Goal: Contribute content

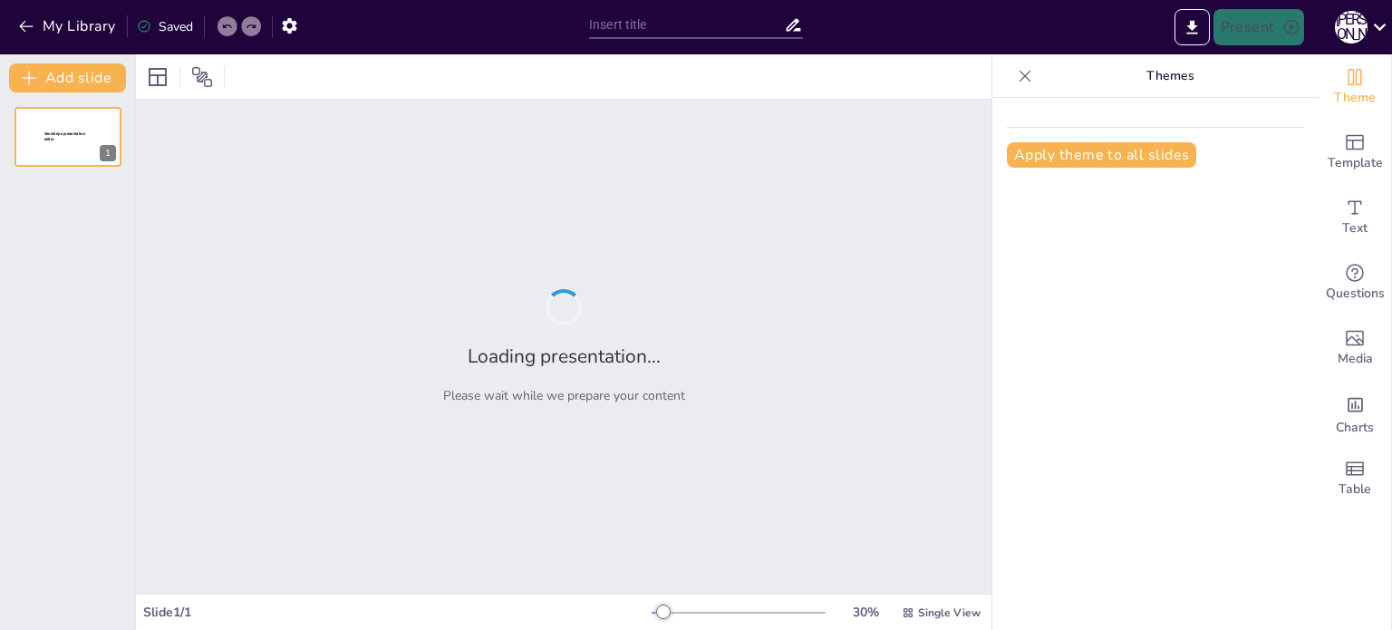
type input "Завдання курсу «Дизайн предметів інтер’єру»: Основні аспекти та цілі"
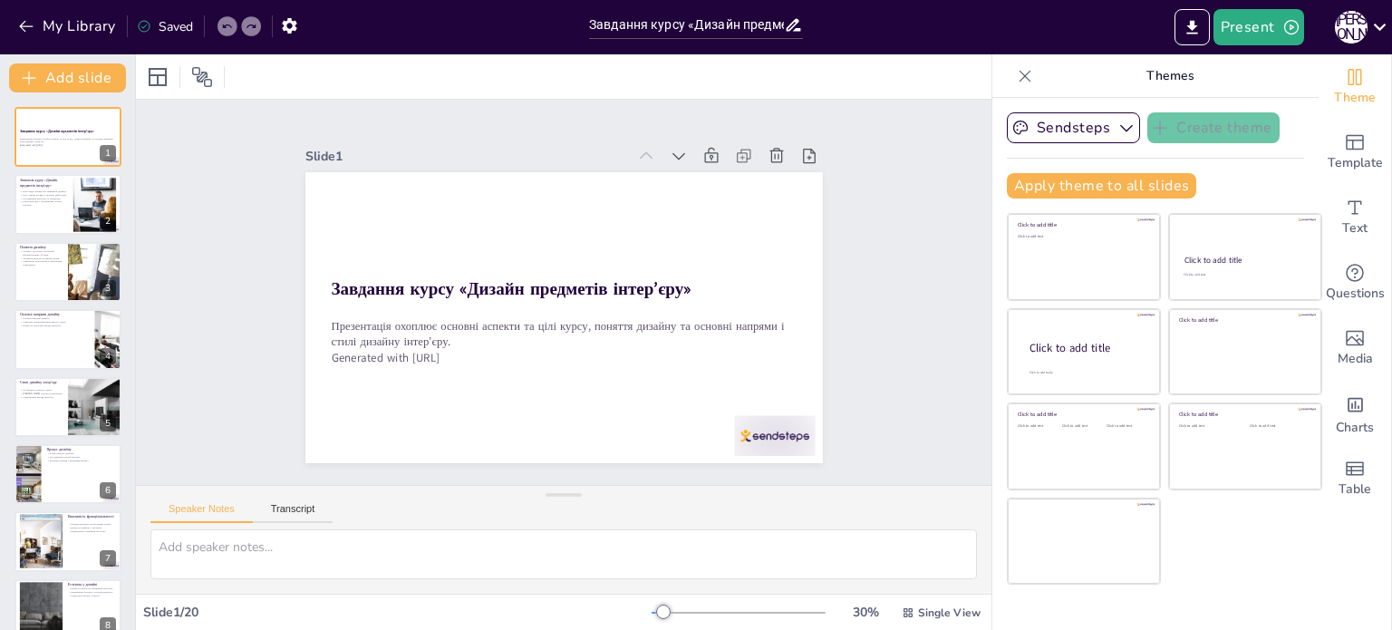
checkbox input "true"
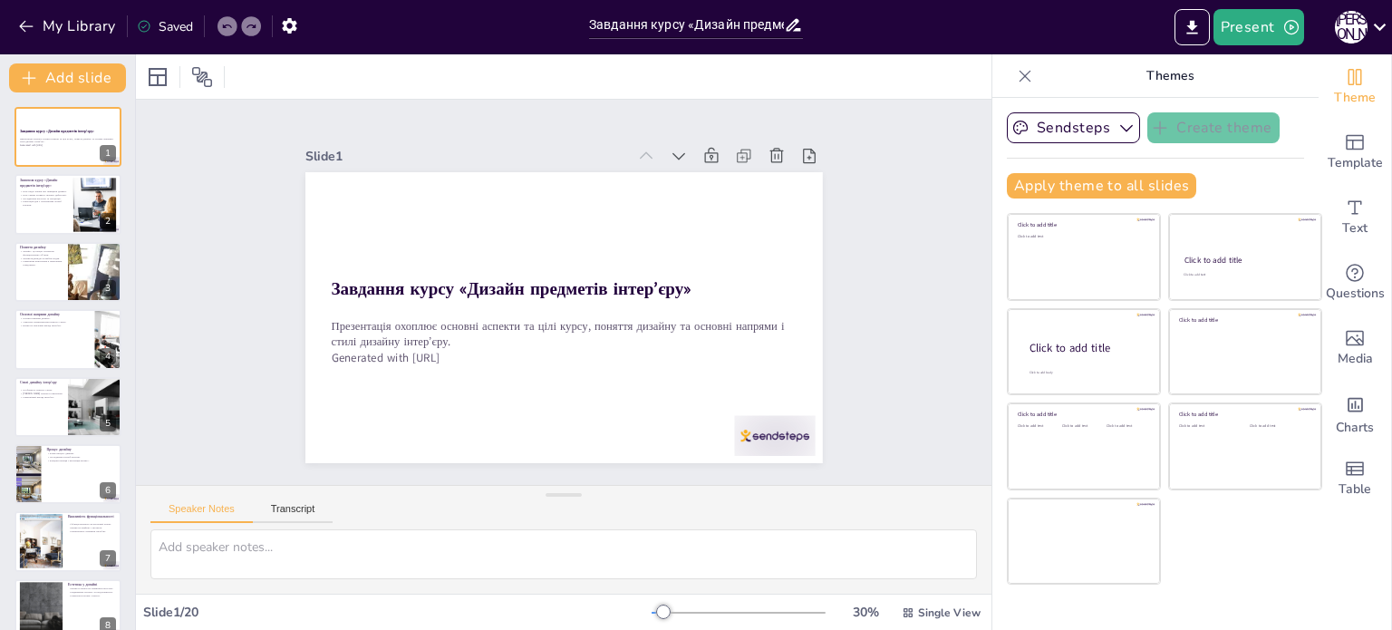
checkbox input "true"
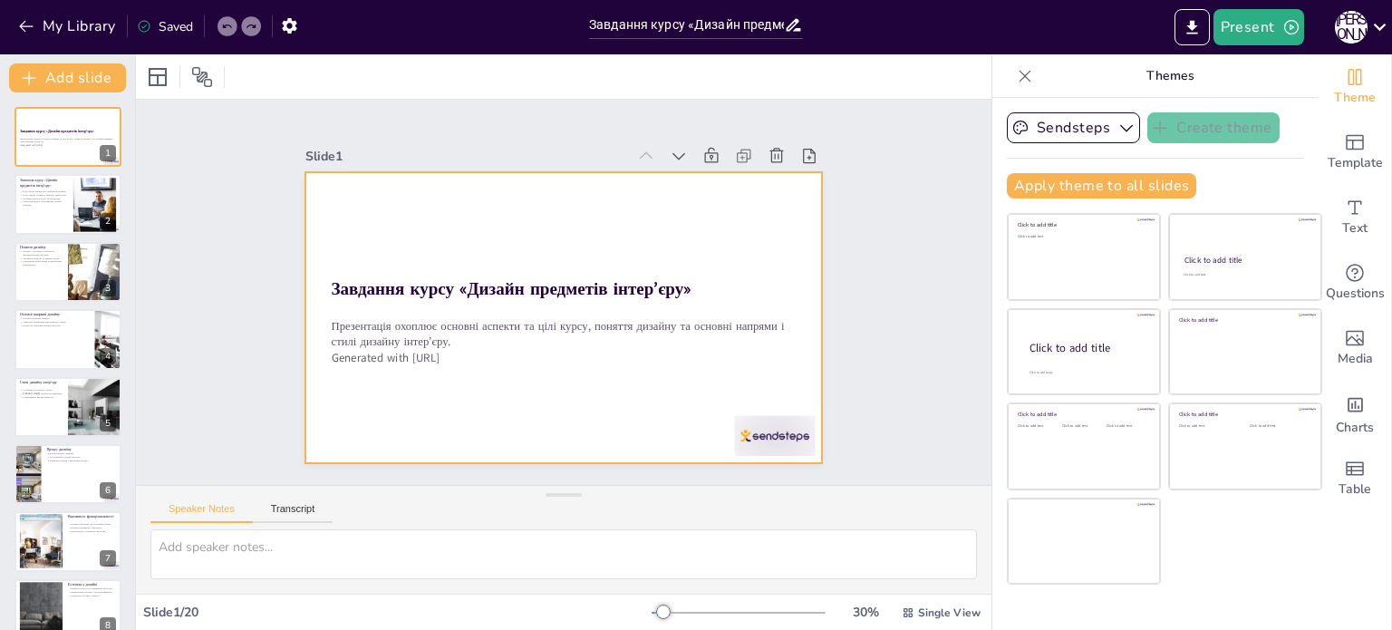
checkbox input "true"
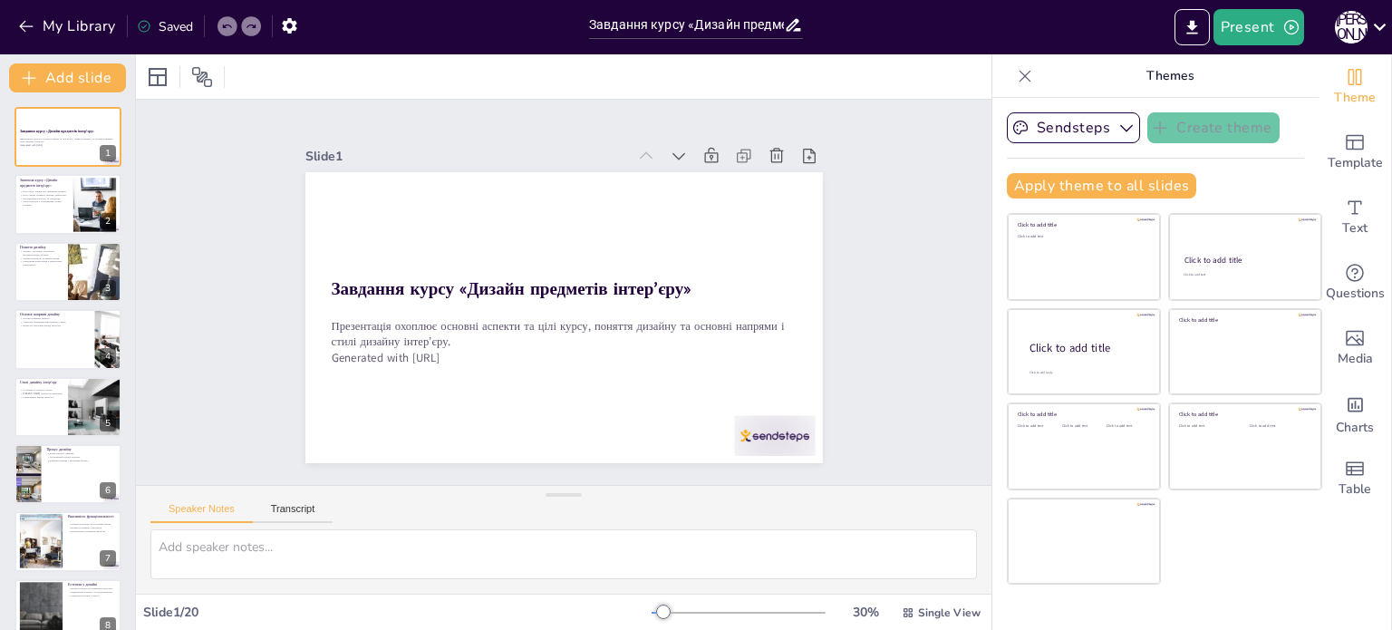
checkbox input "true"
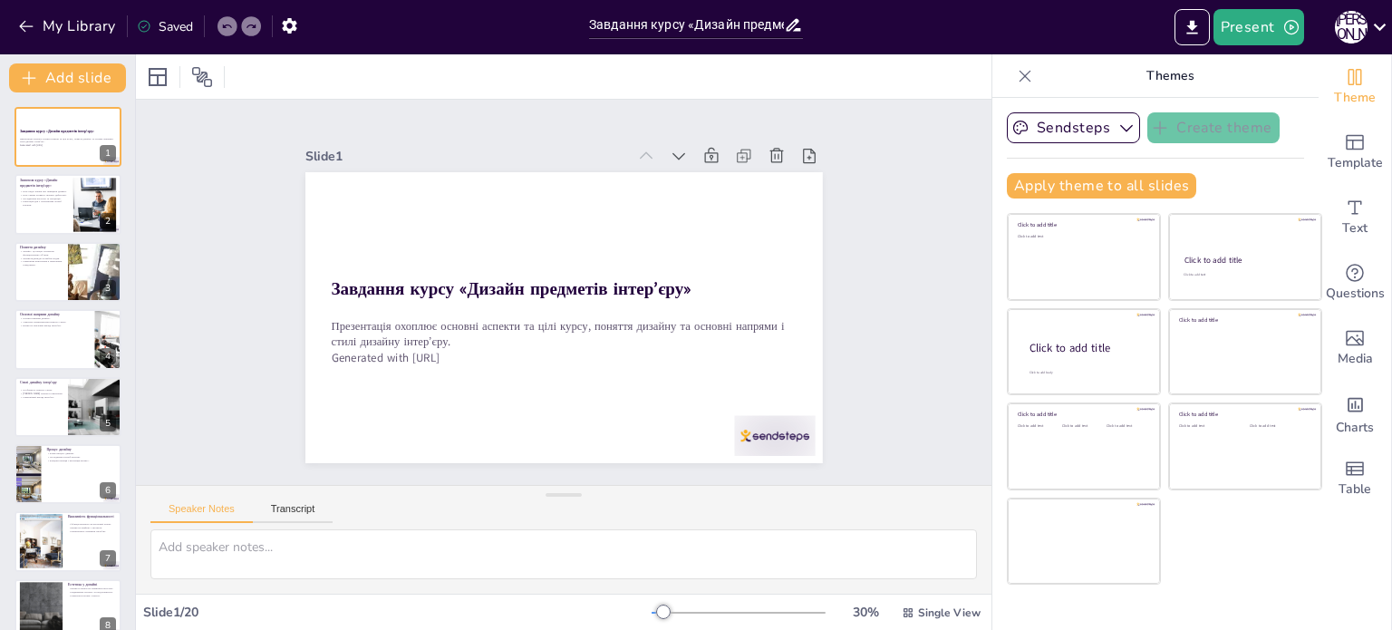
checkbox input "true"
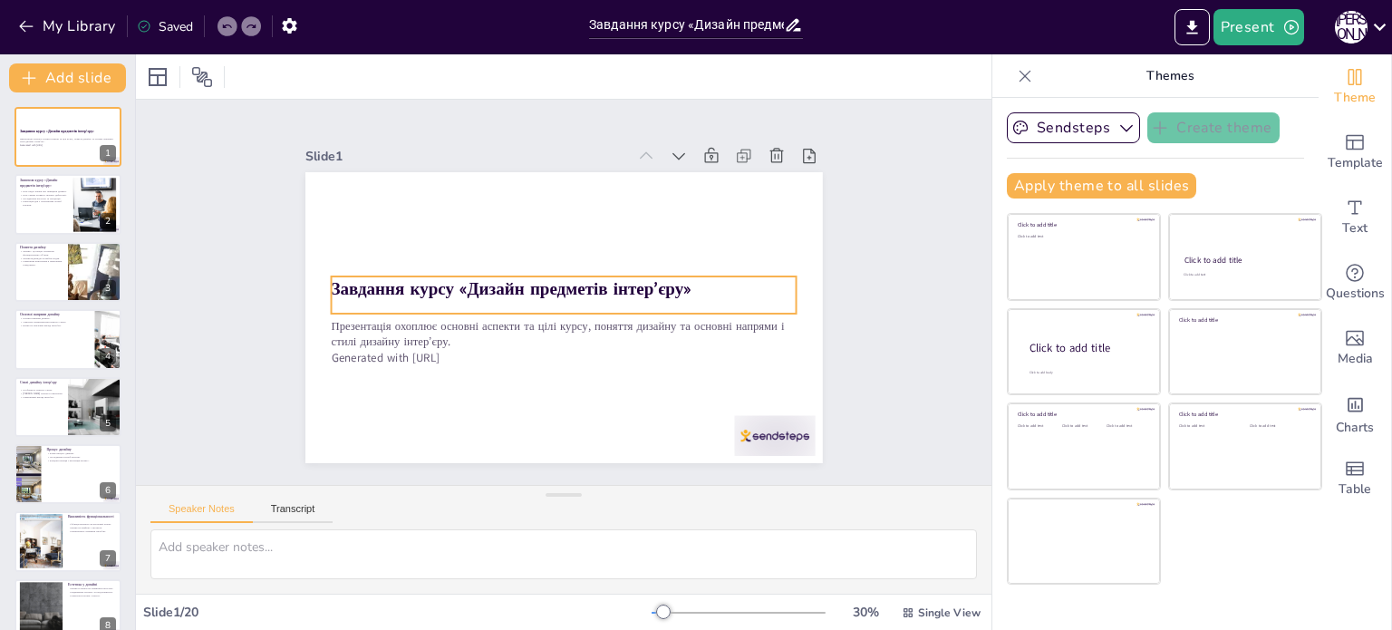
checkbox input "true"
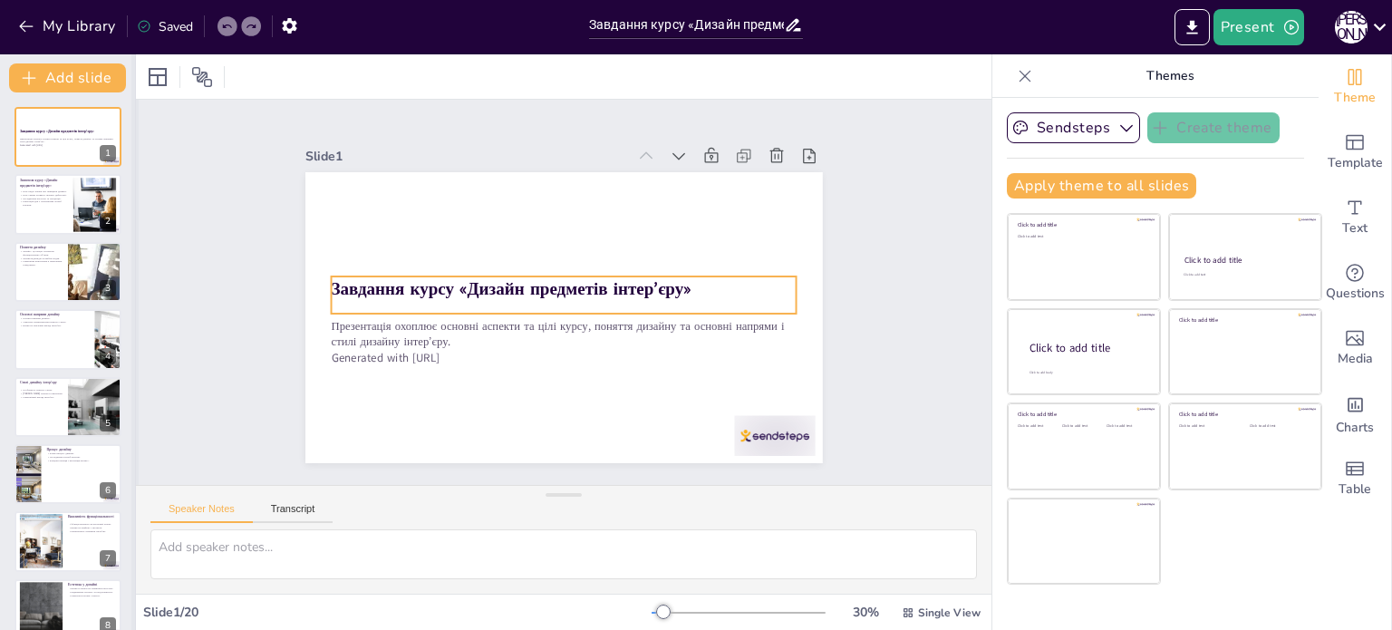
checkbox input "true"
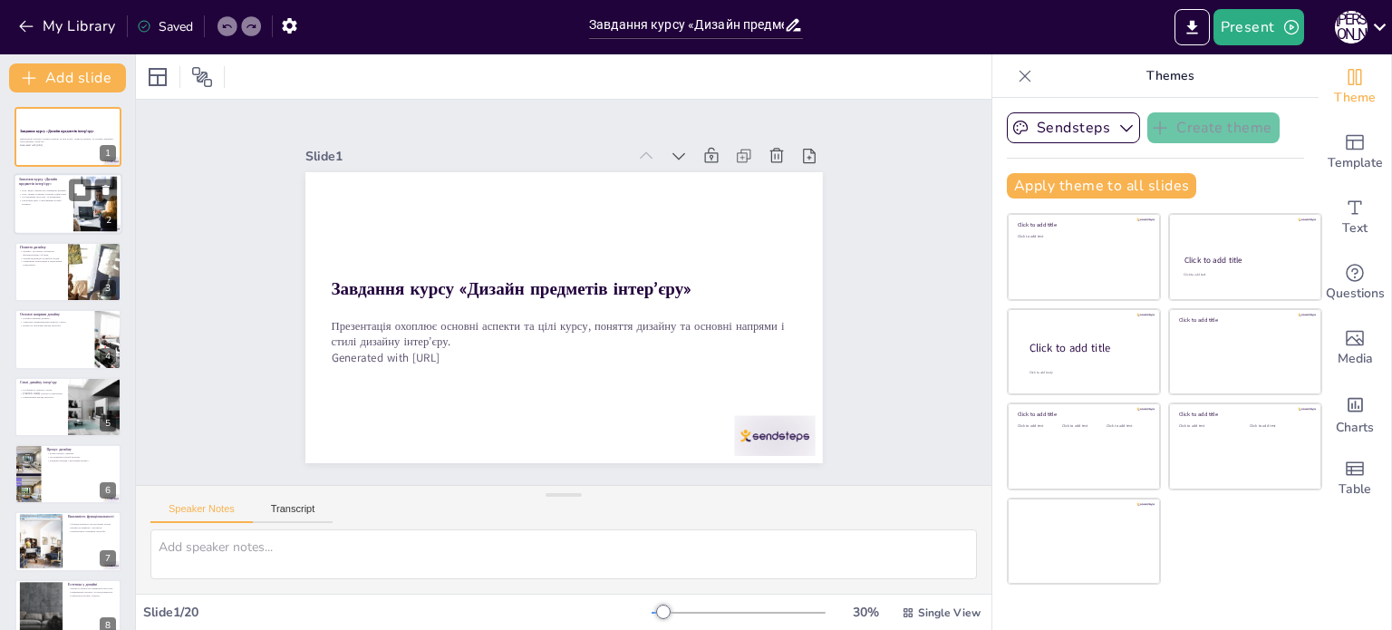
checkbox input "true"
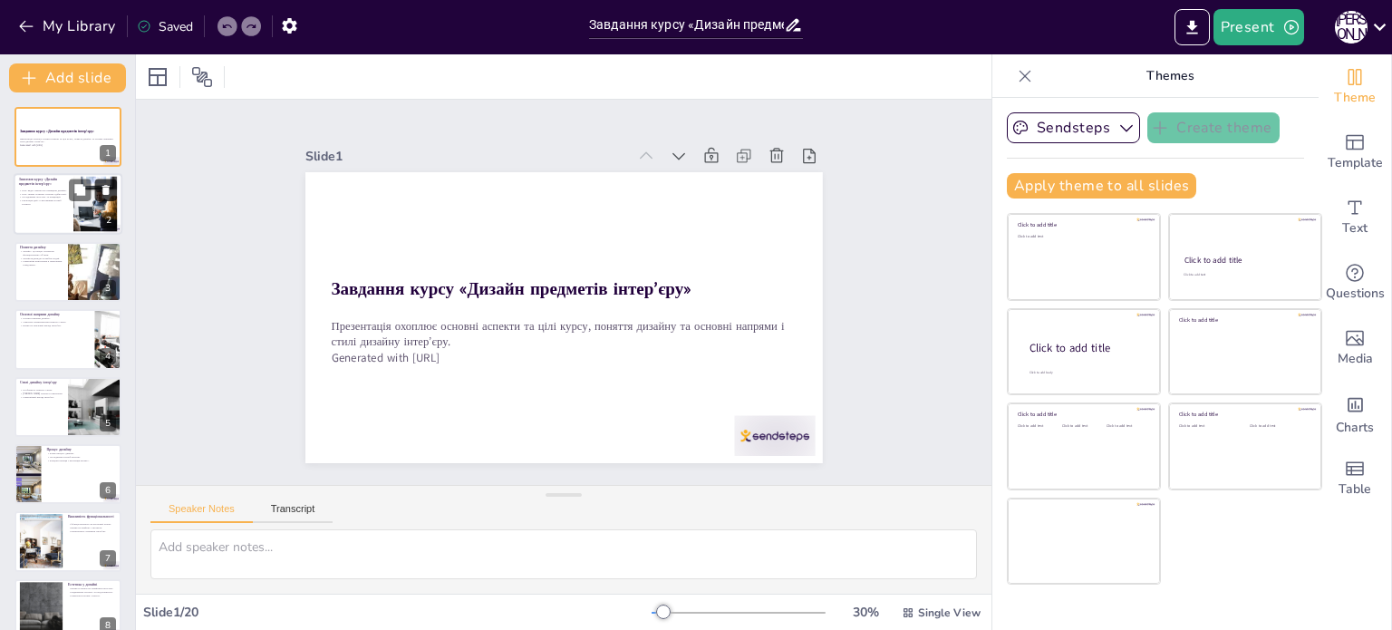
checkbox input "true"
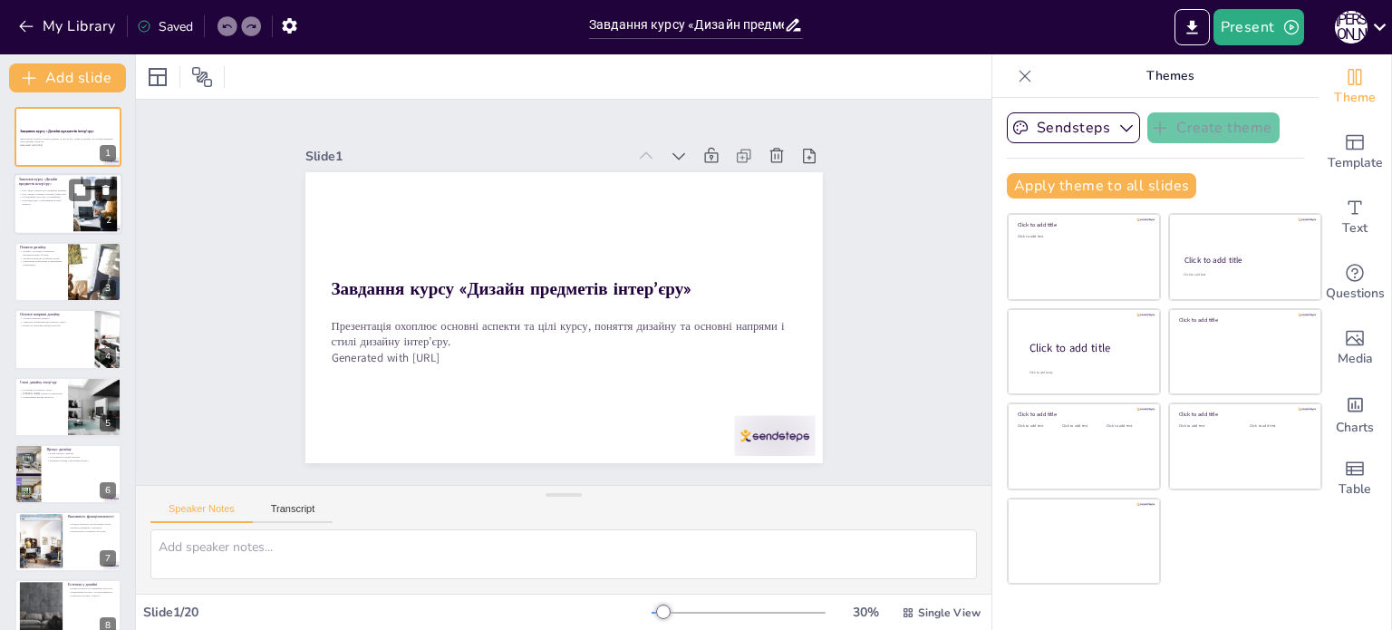
checkbox input "true"
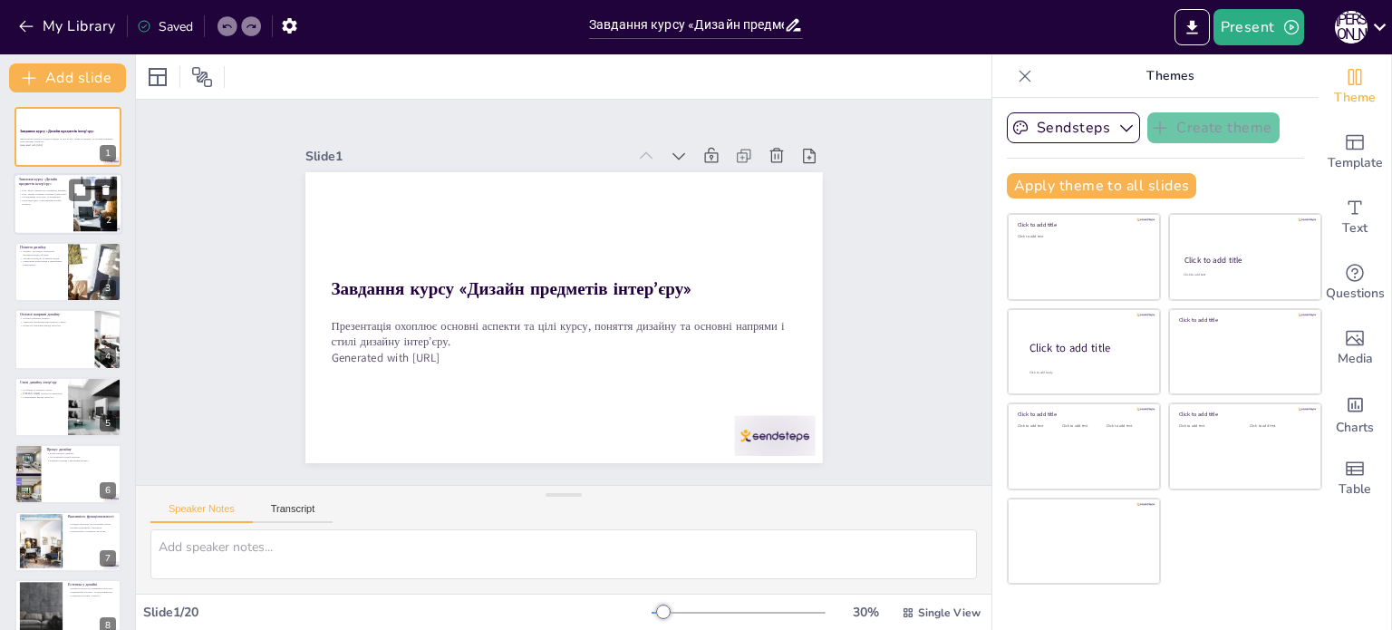
click at [102, 199] on button at bounding box center [106, 190] width 22 height 22
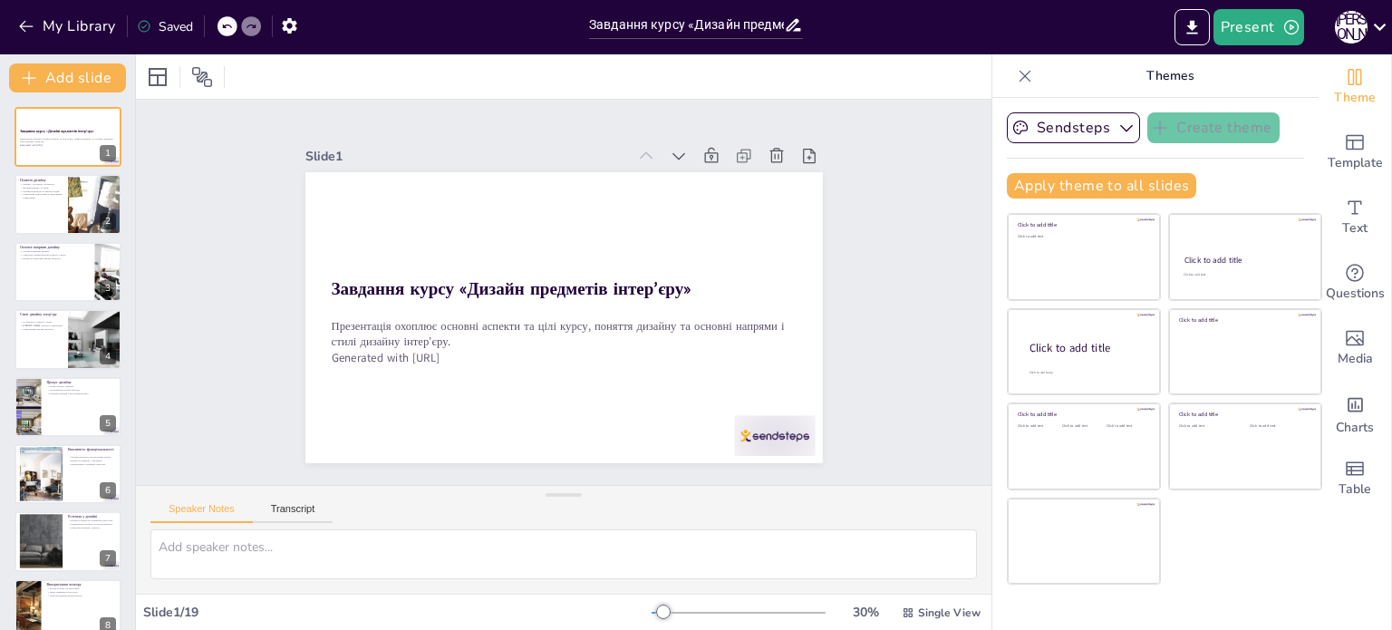
checkbox input "true"
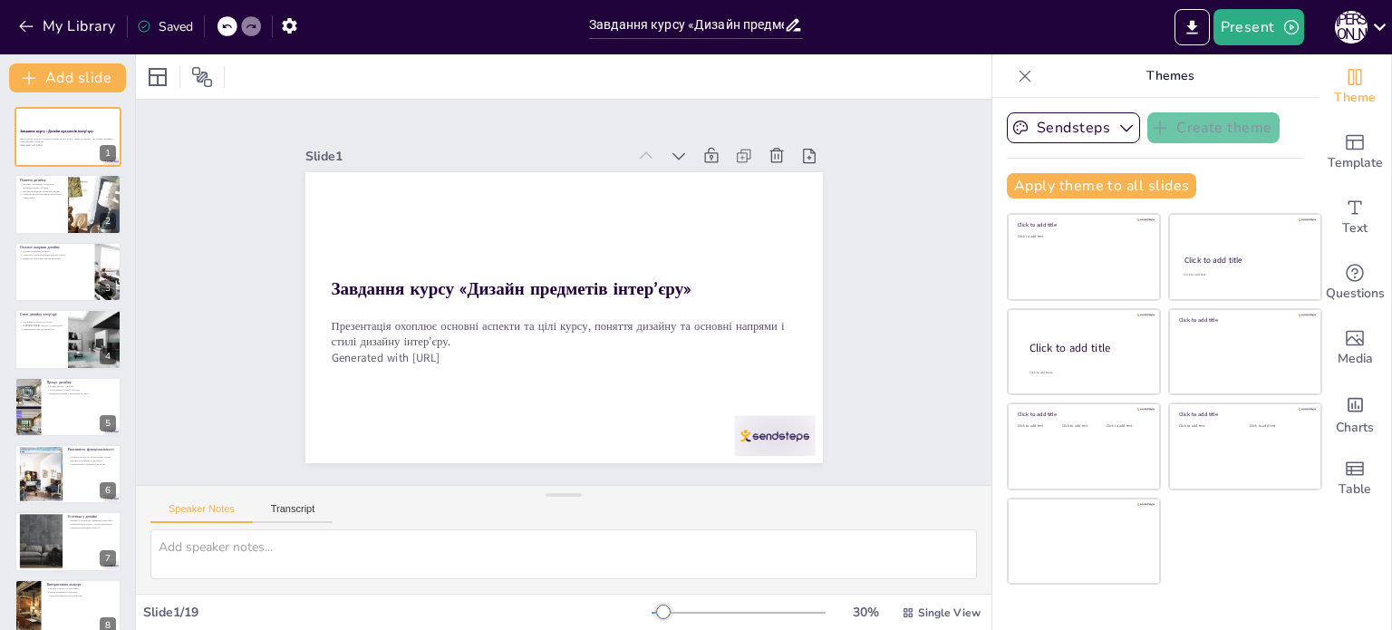
checkbox input "true"
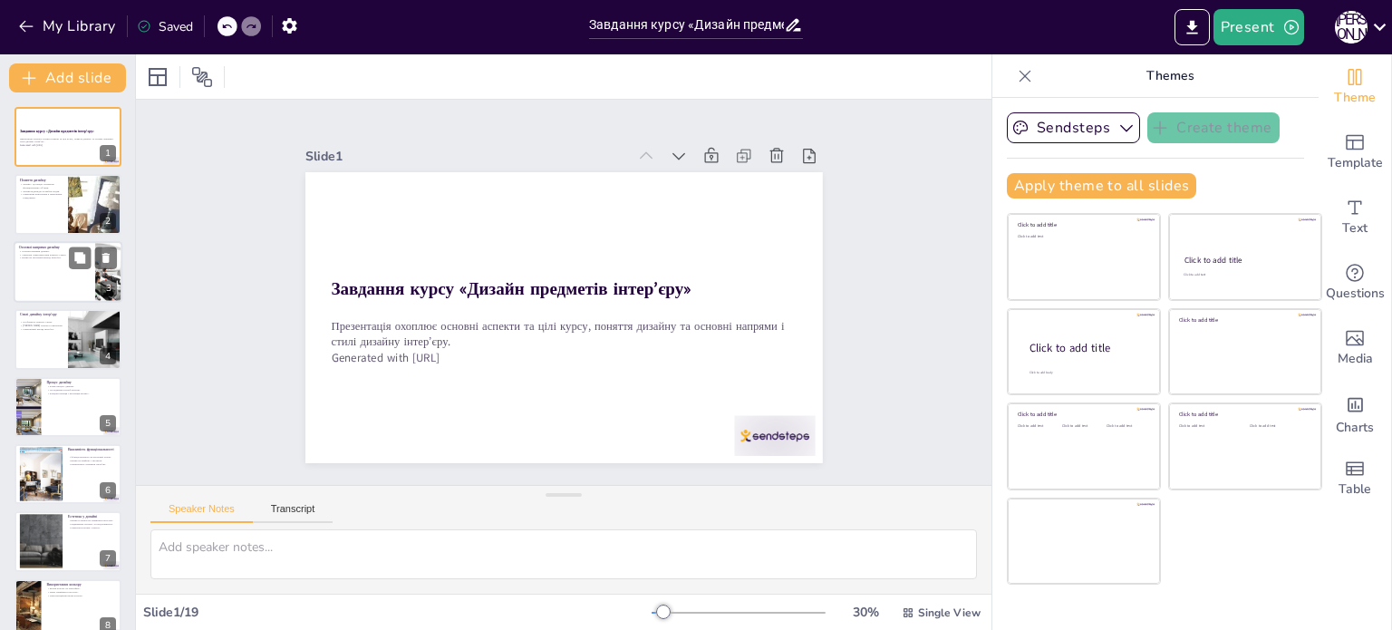
checkbox input "true"
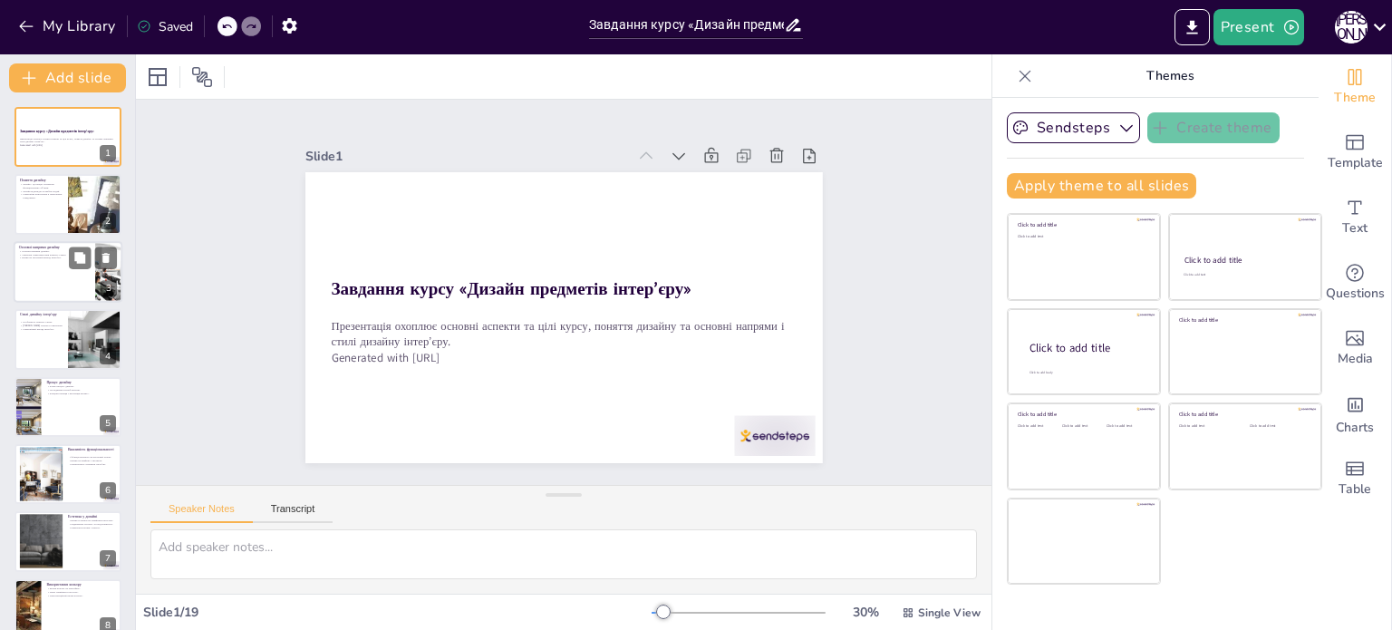
checkbox input "true"
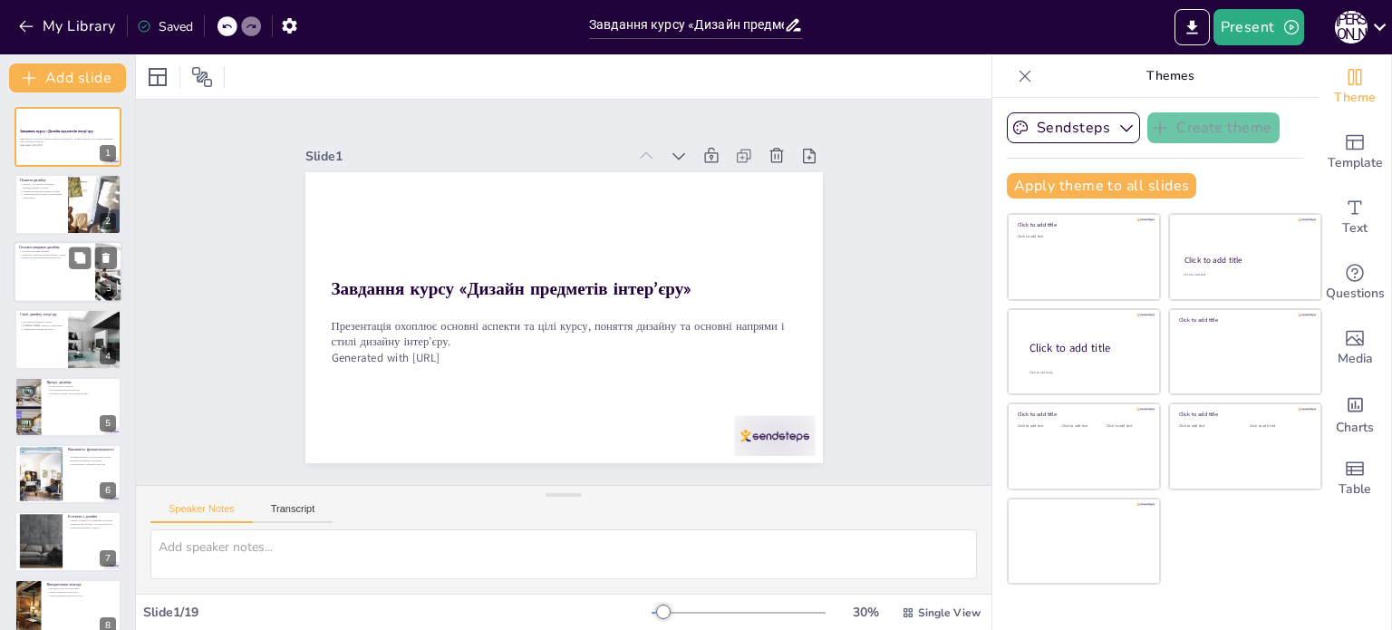
click at [59, 289] on div at bounding box center [68, 272] width 109 height 62
type textarea "Розуміння основних напрямів дизайну є важливим для створення інтер’єрів, які ві…"
checkbox input "true"
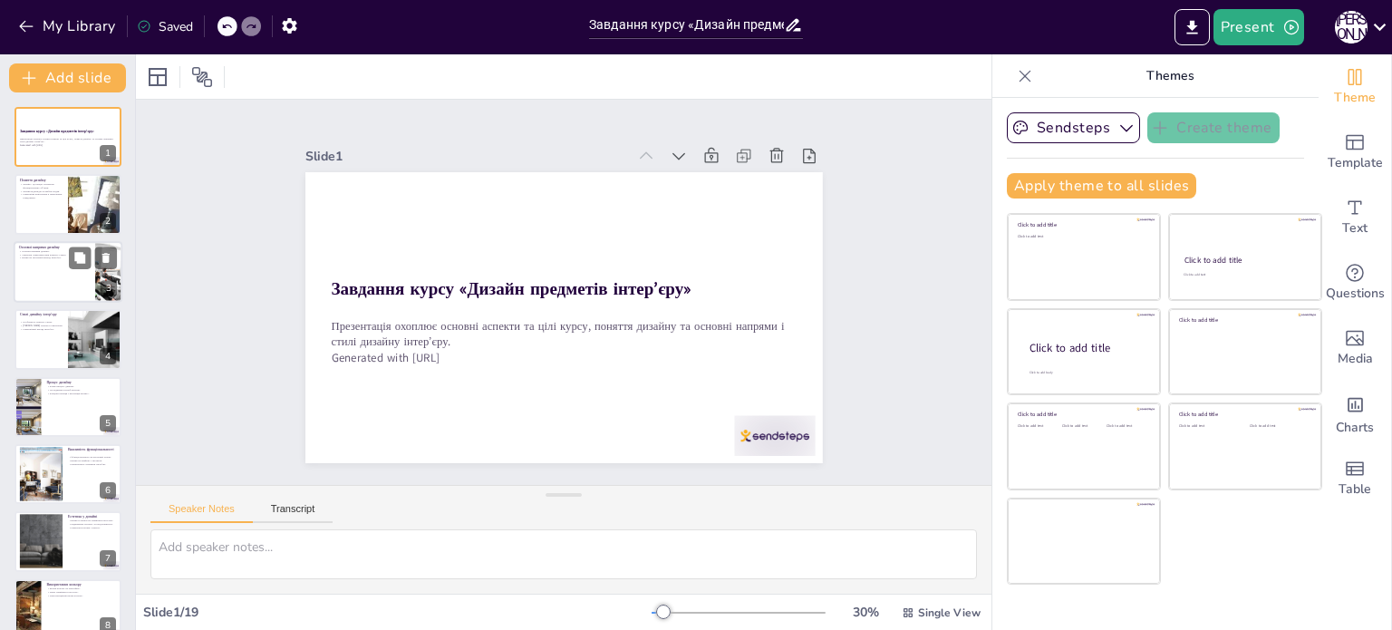
checkbox input "true"
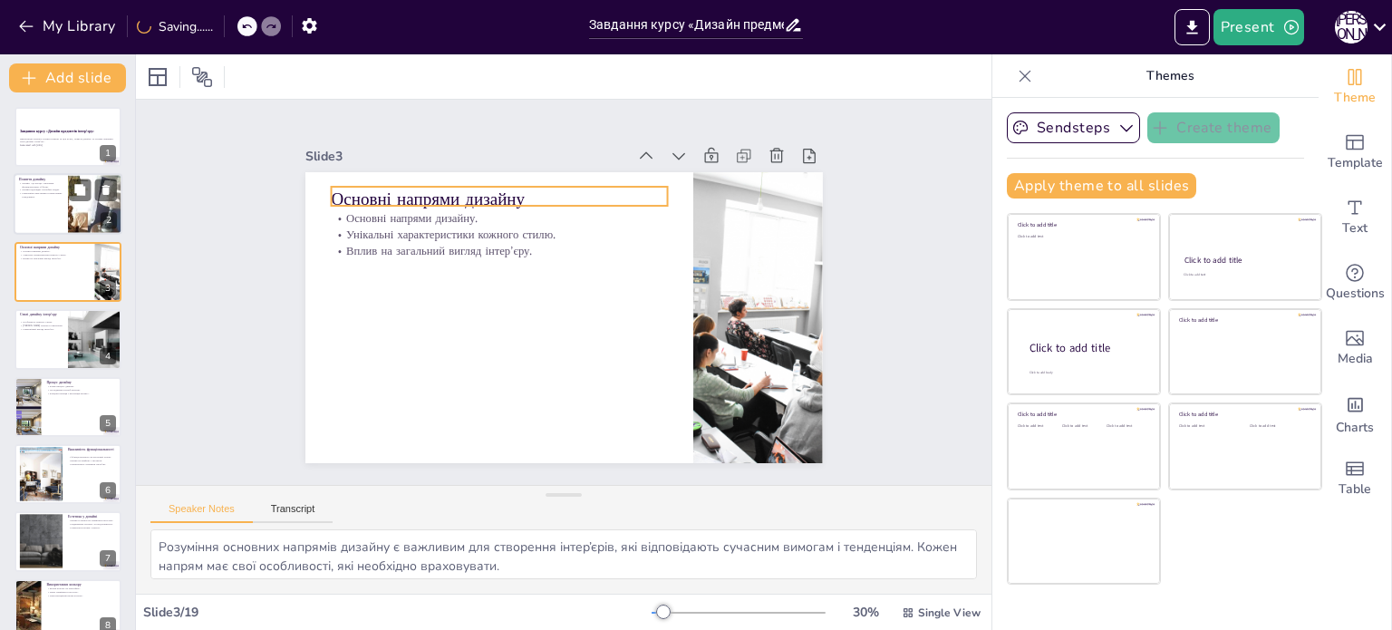
checkbox input "true"
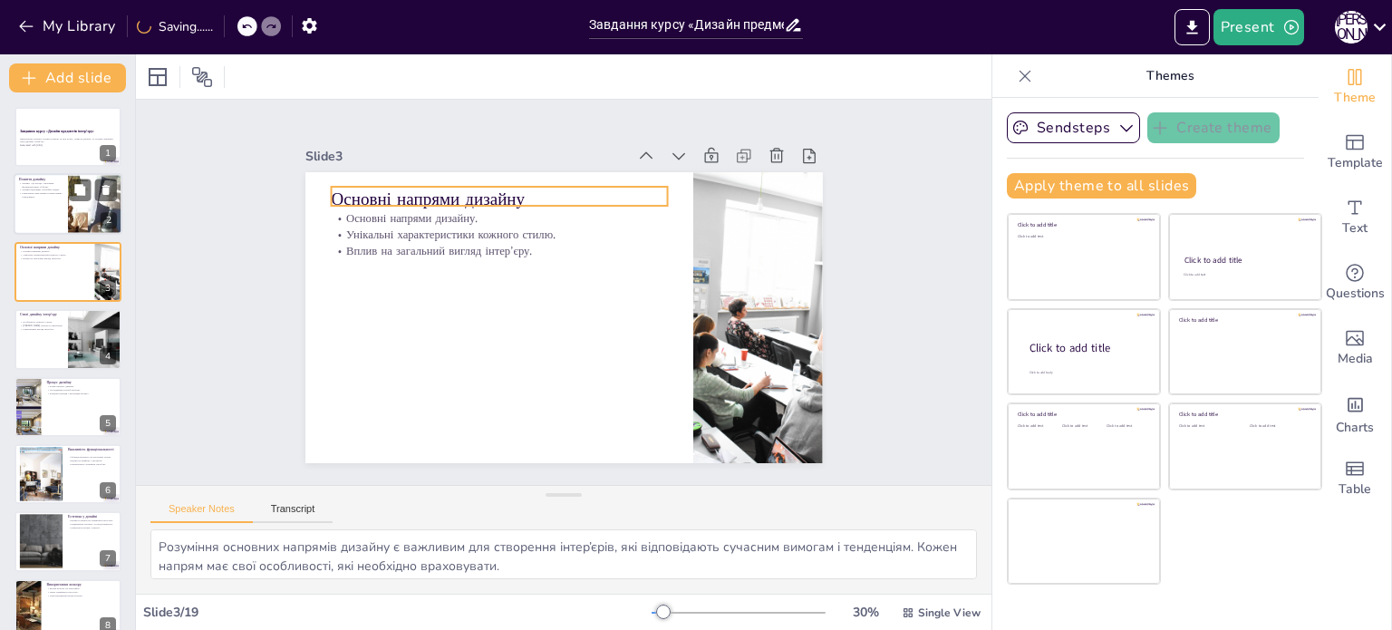
checkbox input "true"
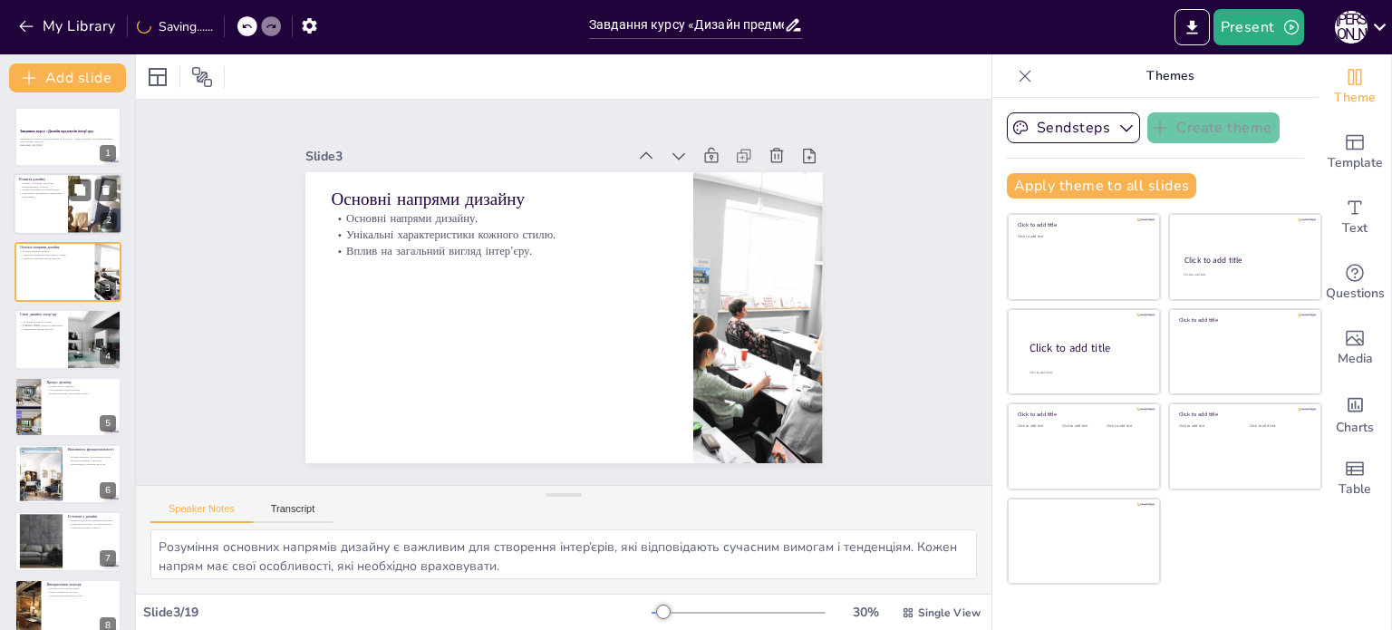
click at [36, 205] on div at bounding box center [68, 205] width 109 height 62
type textarea "Процес дизайну є комплексним і включає багато етапів, від концепції до реалізац…"
checkbox input "true"
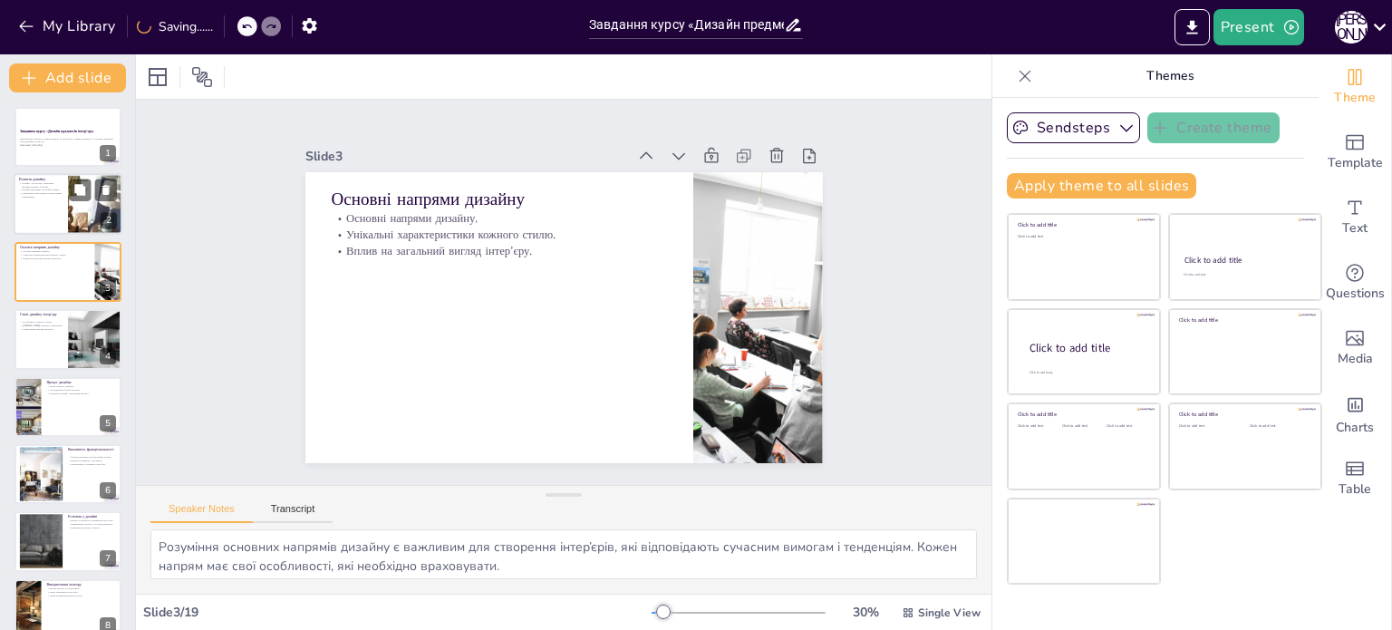
checkbox input "true"
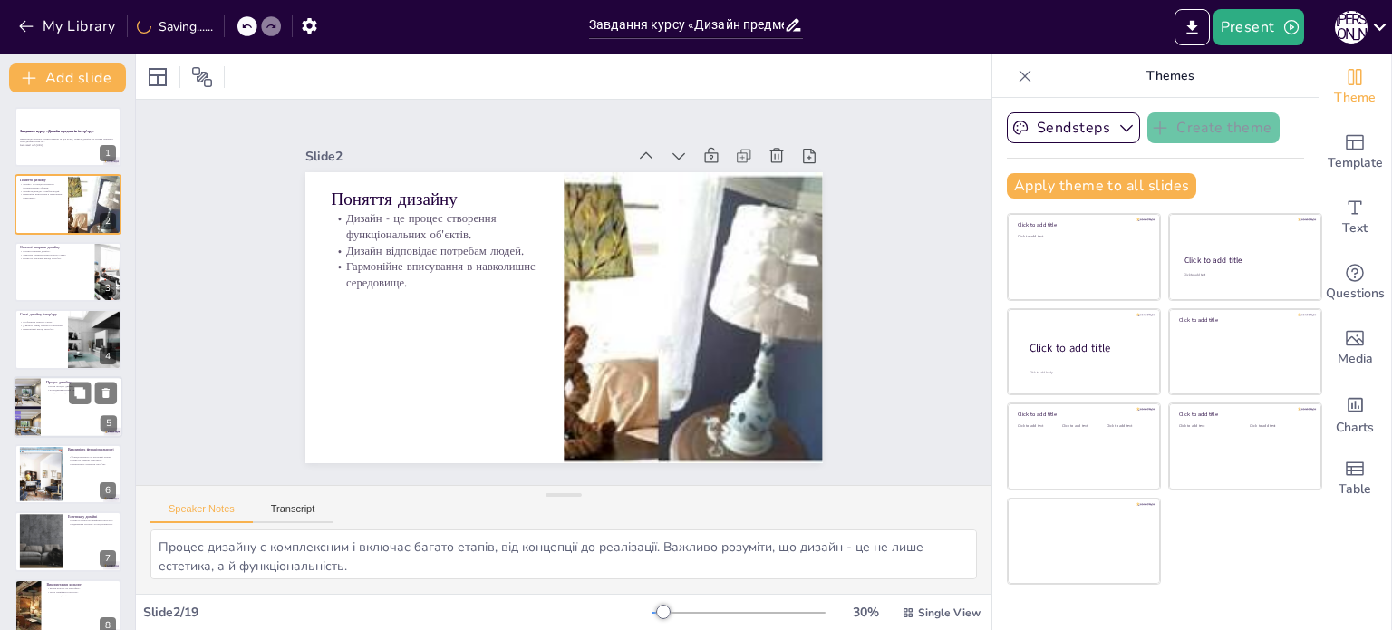
checkbox input "true"
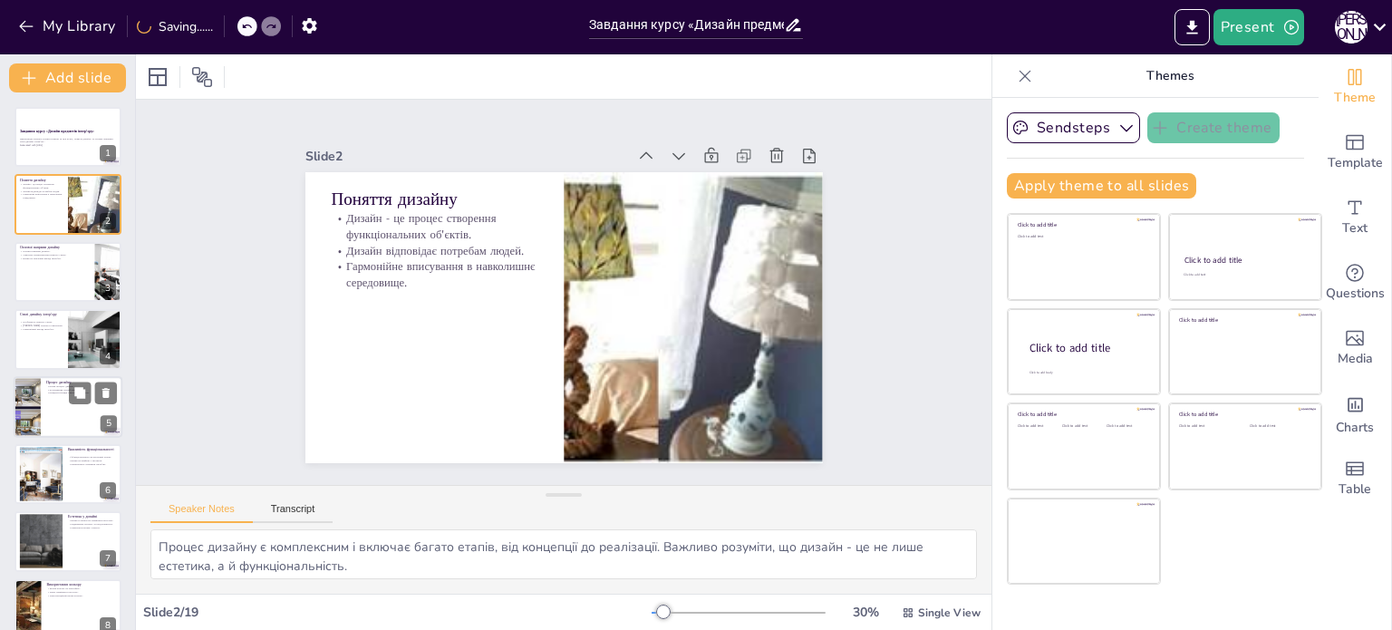
checkbox input "true"
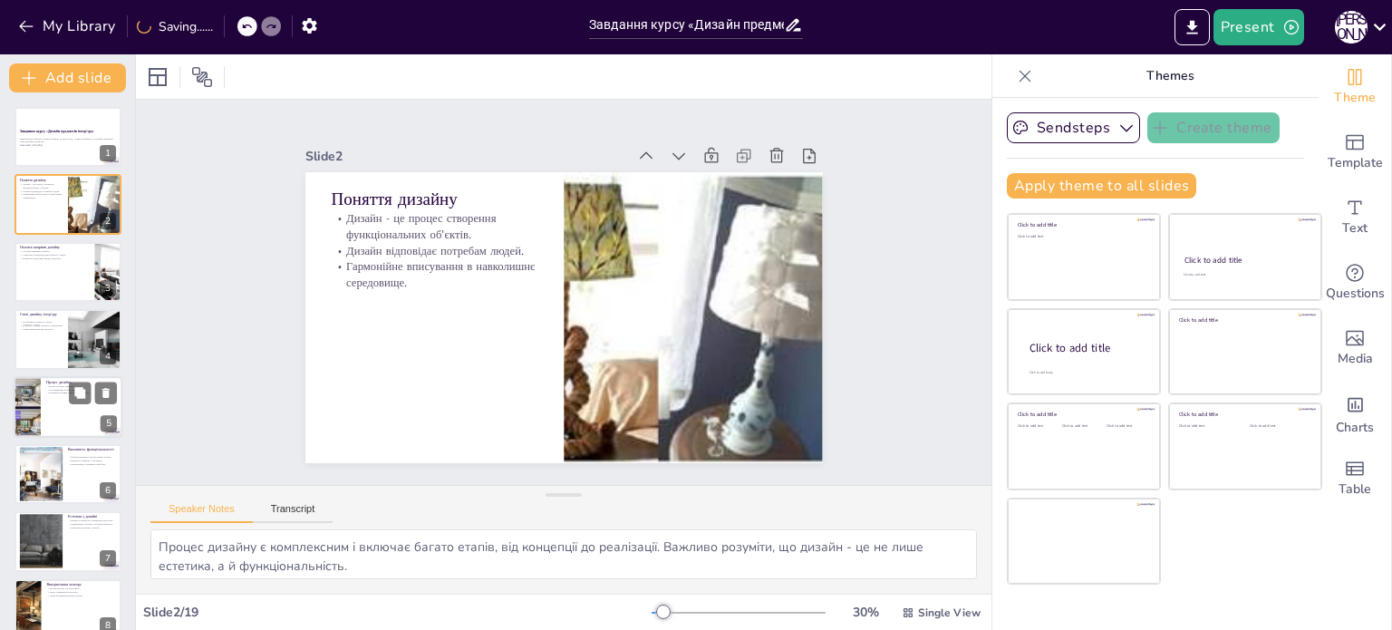
checkbox input "true"
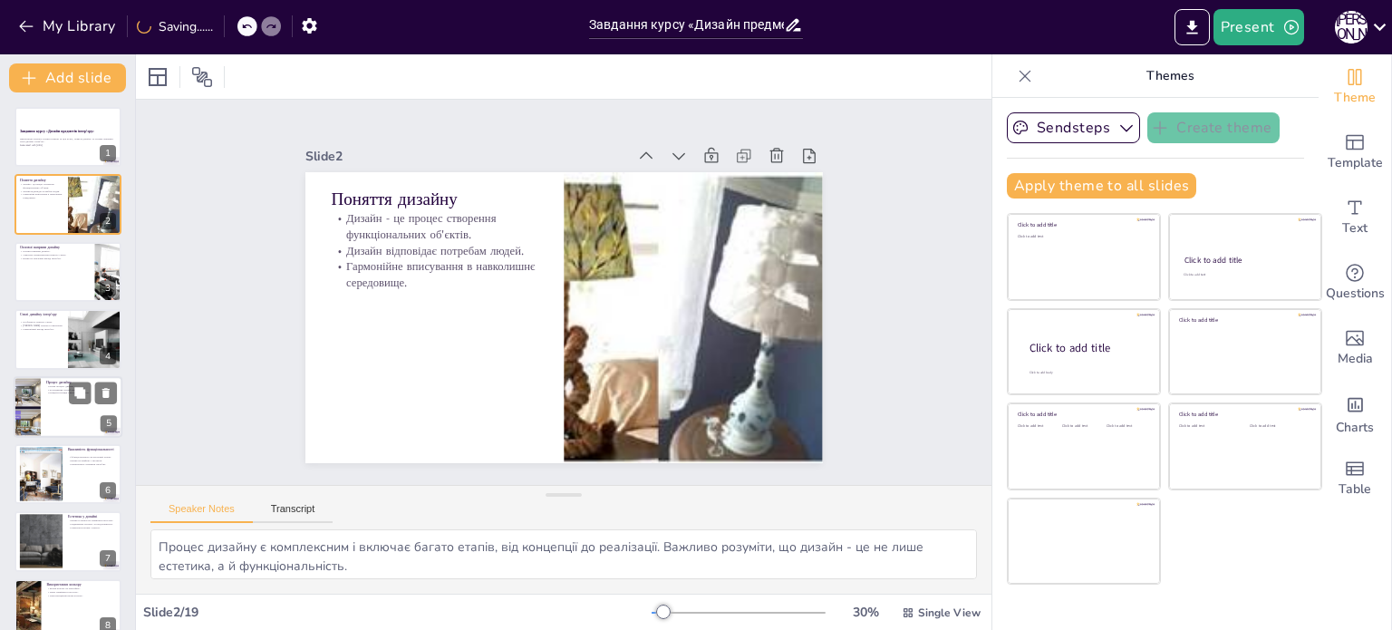
checkbox input "true"
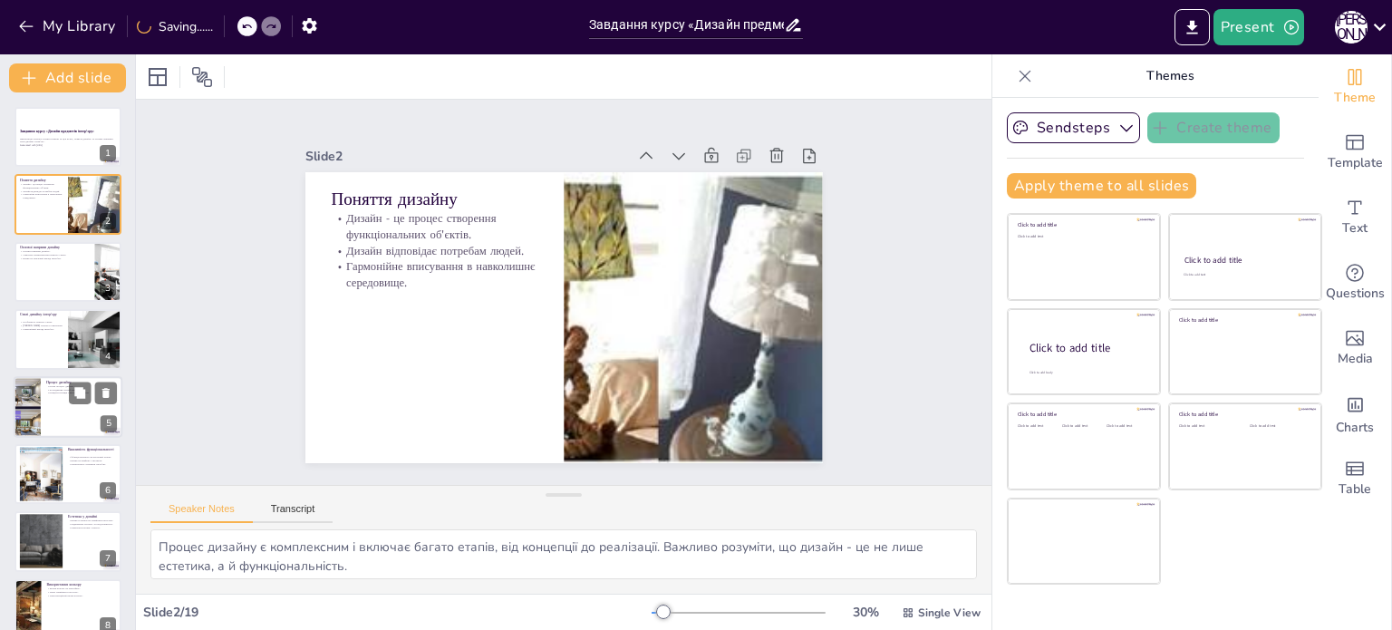
checkbox input "true"
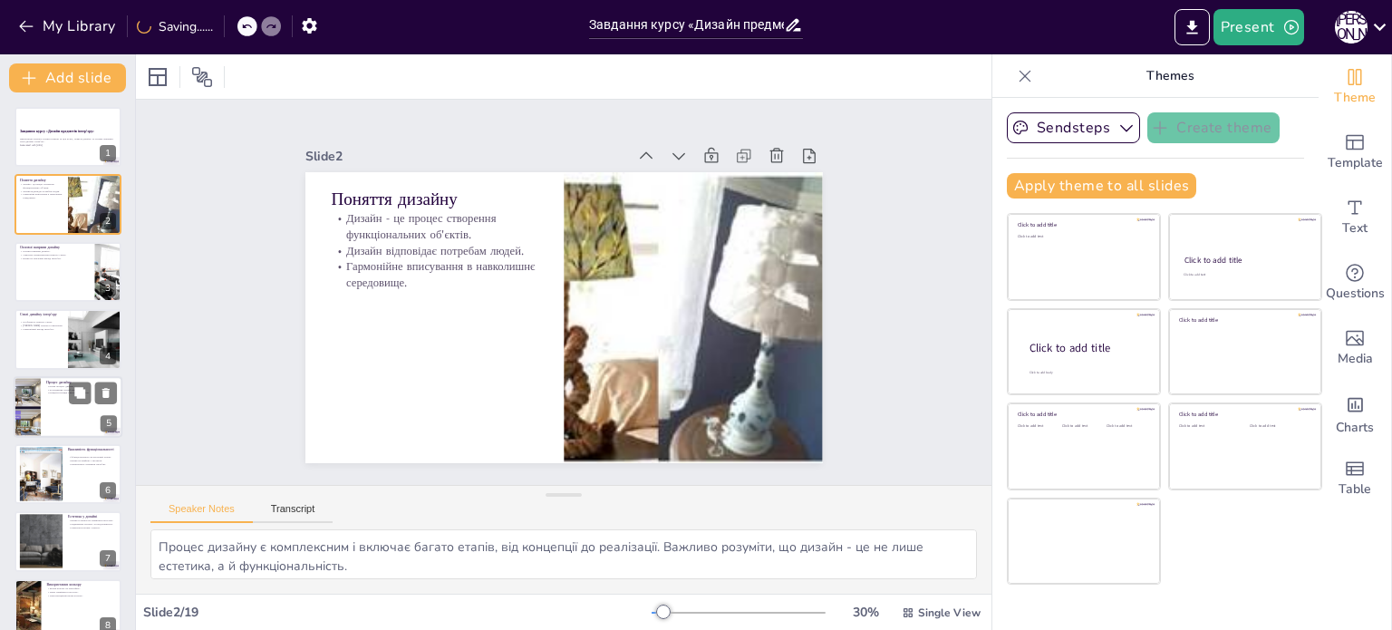
click at [46, 389] on p "Дослідження потреб клієнтів." at bounding box center [81, 389] width 71 height 4
type textarea "Розуміння етапів процесу дизайну є критично важливим для успішного виконання пр…"
checkbox input "true"
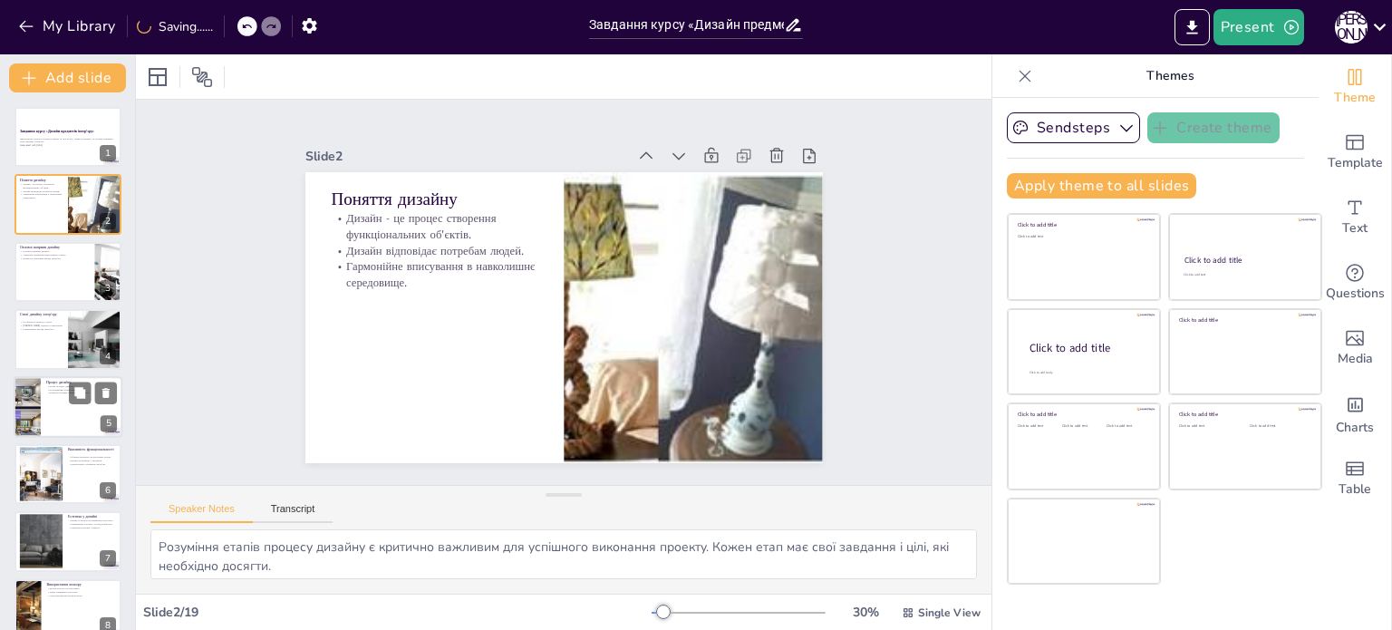
checkbox input "true"
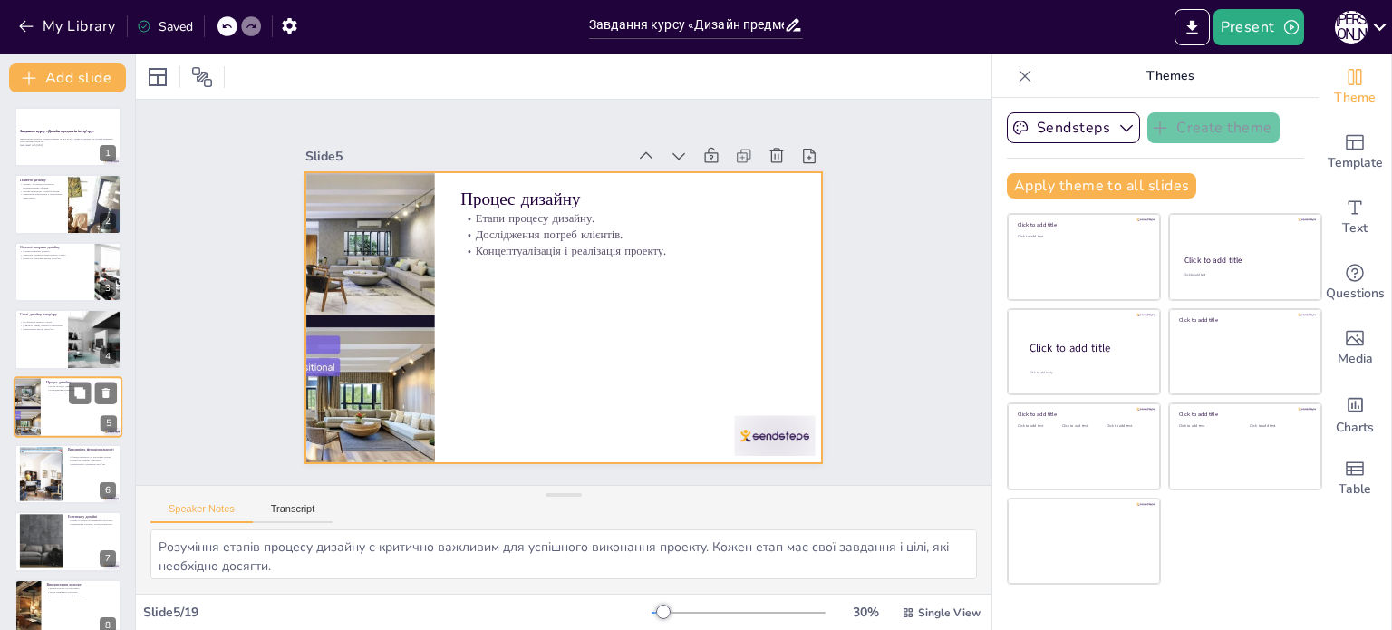
scroll to position [45, 0]
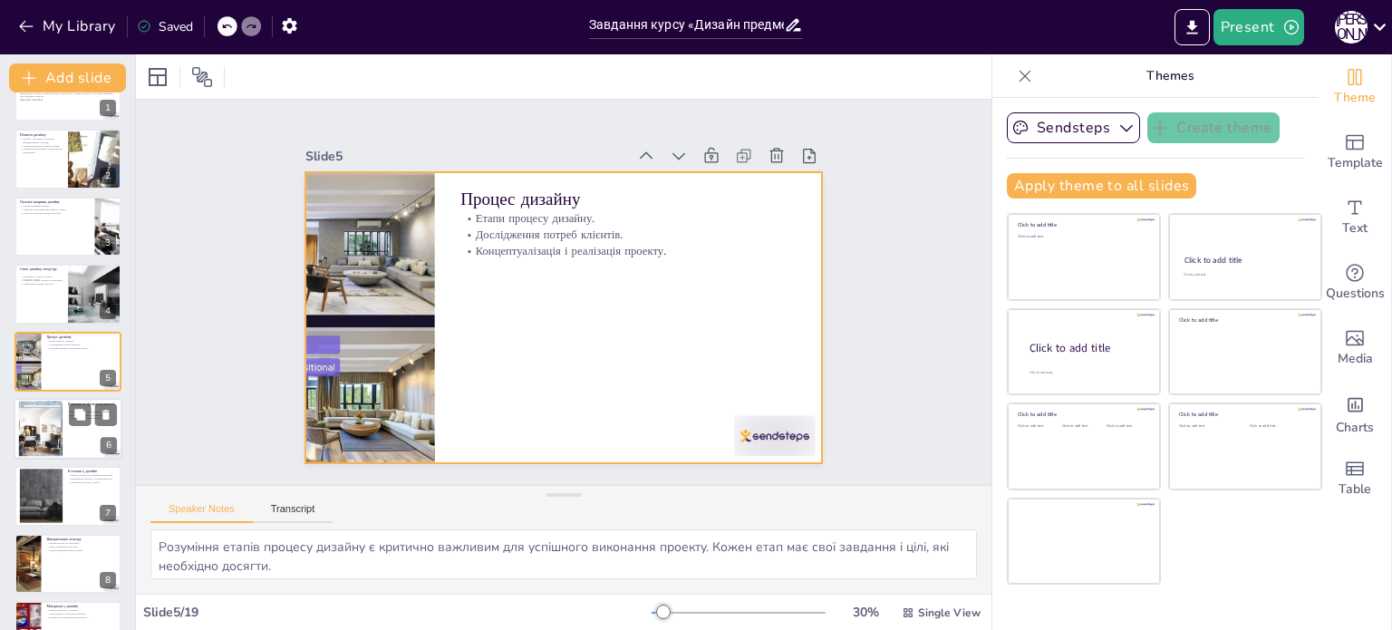
checkbox input "true"
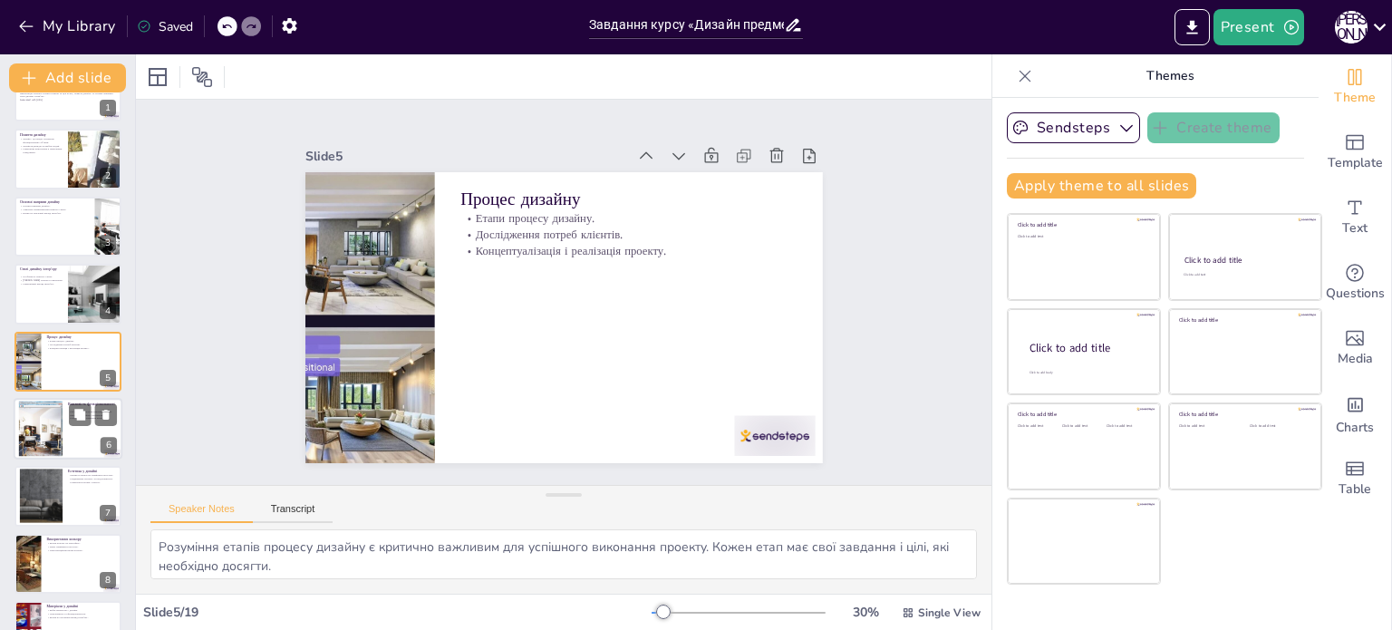
checkbox input "true"
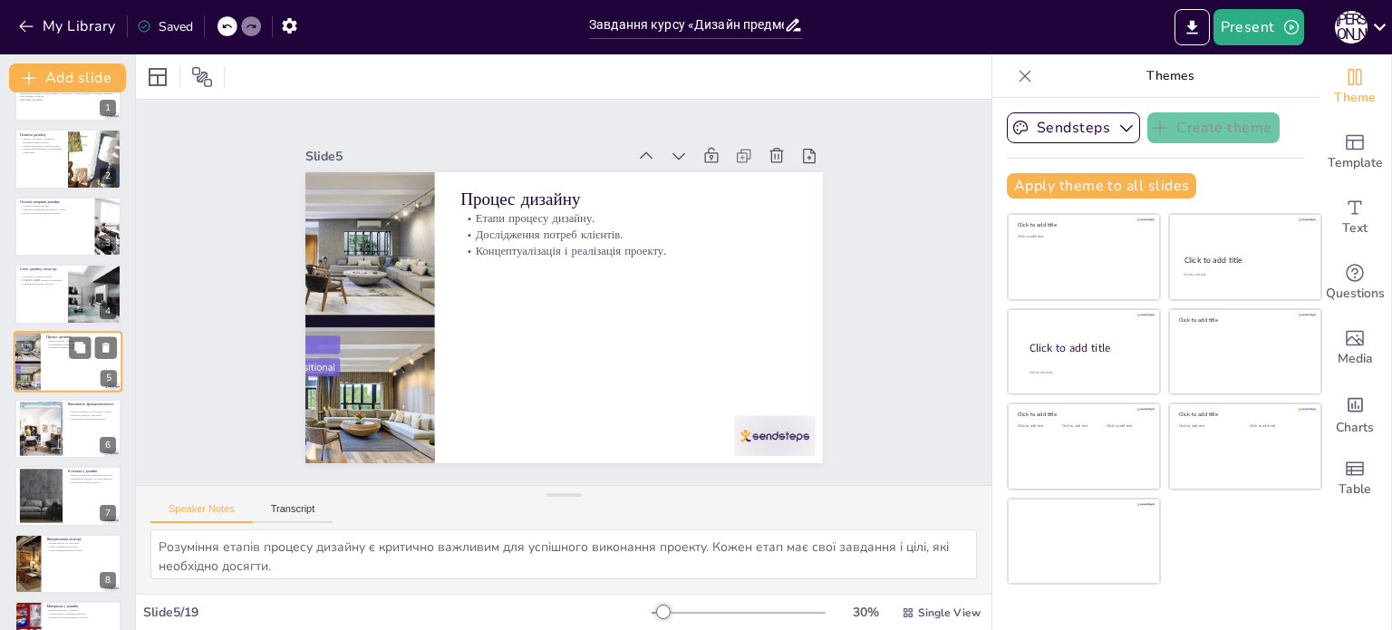
checkbox input "true"
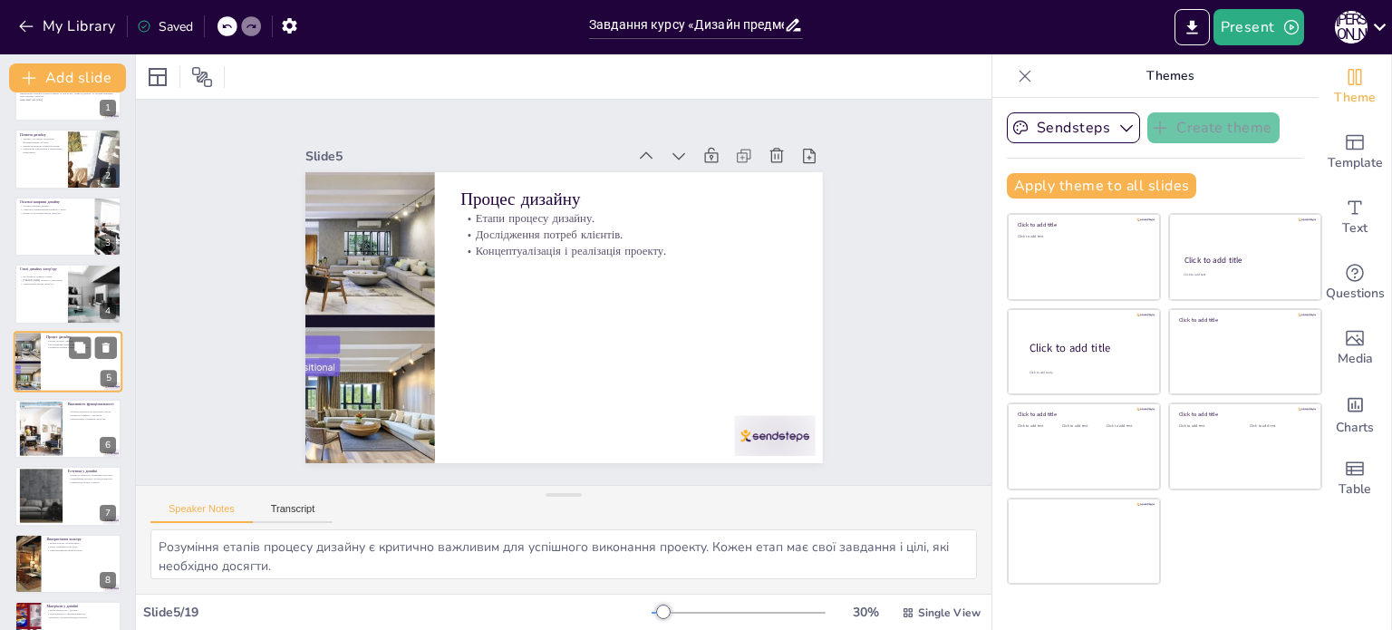
checkbox input "true"
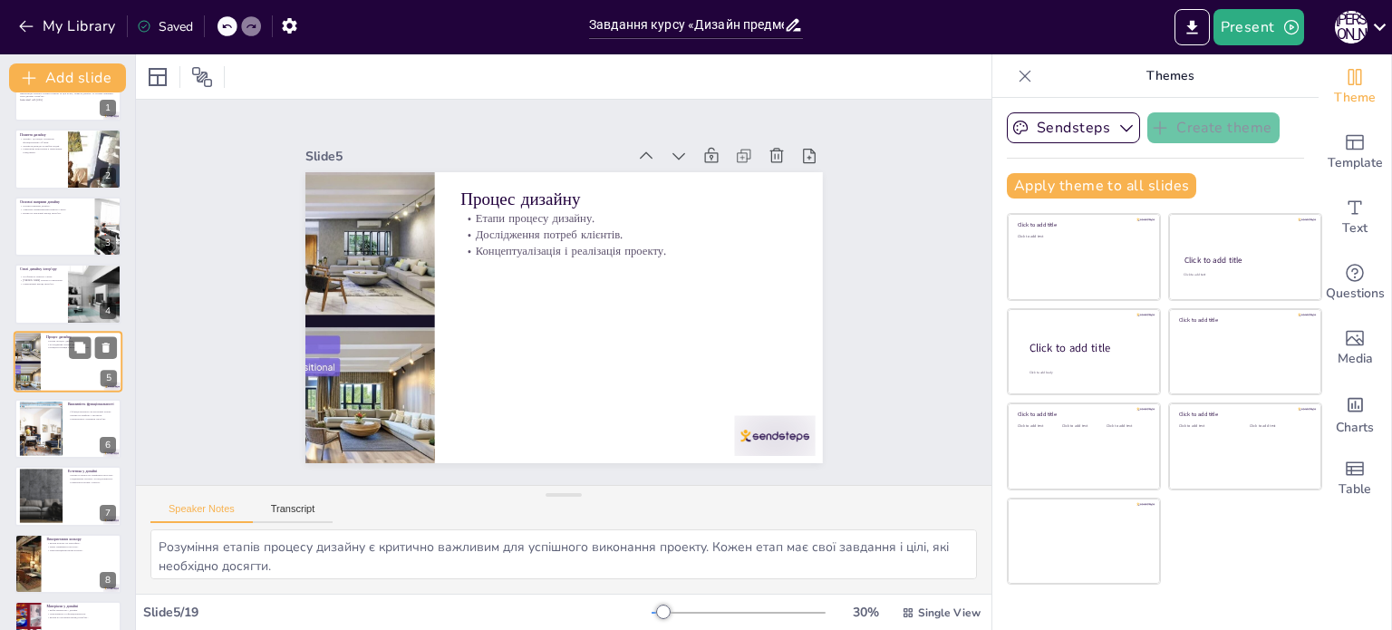
checkbox input "true"
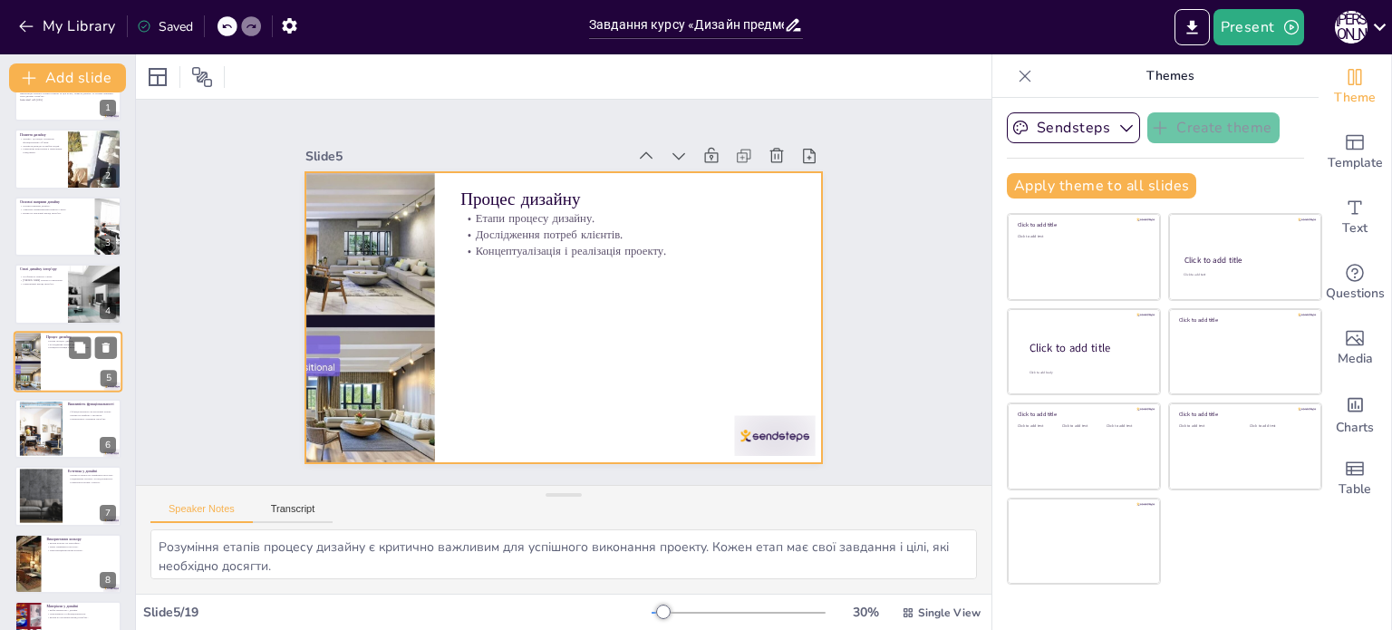
checkbox input "true"
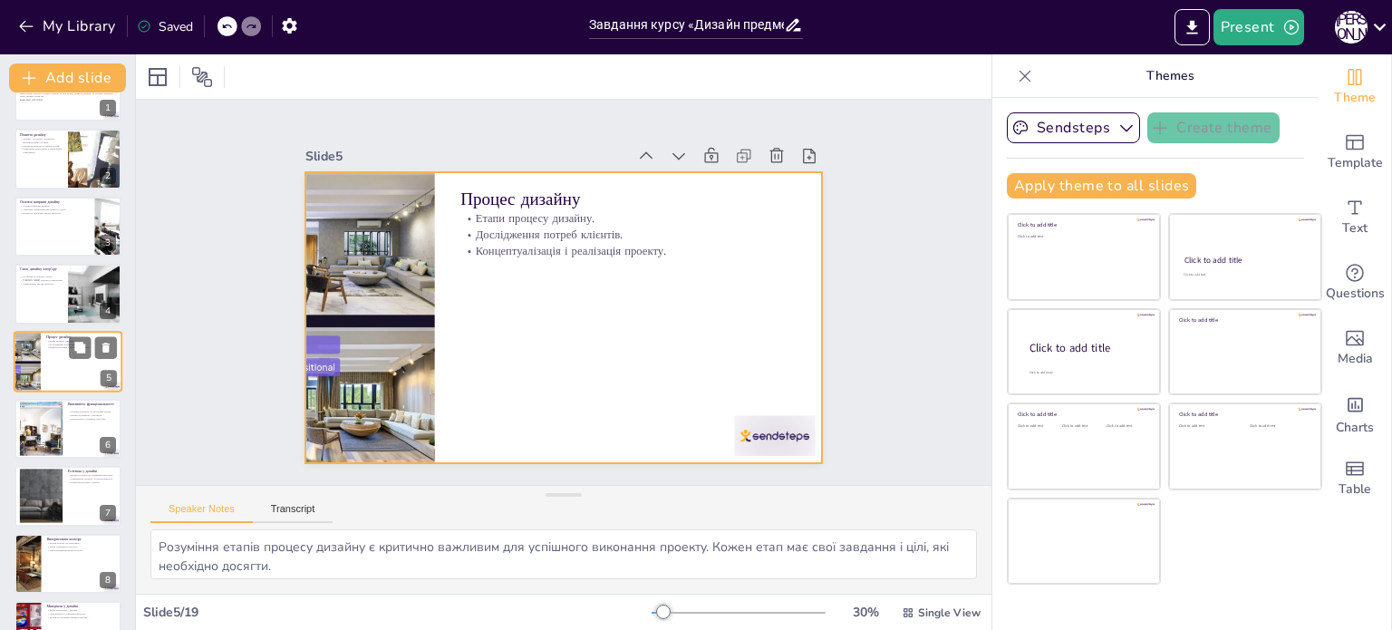
checkbox input "true"
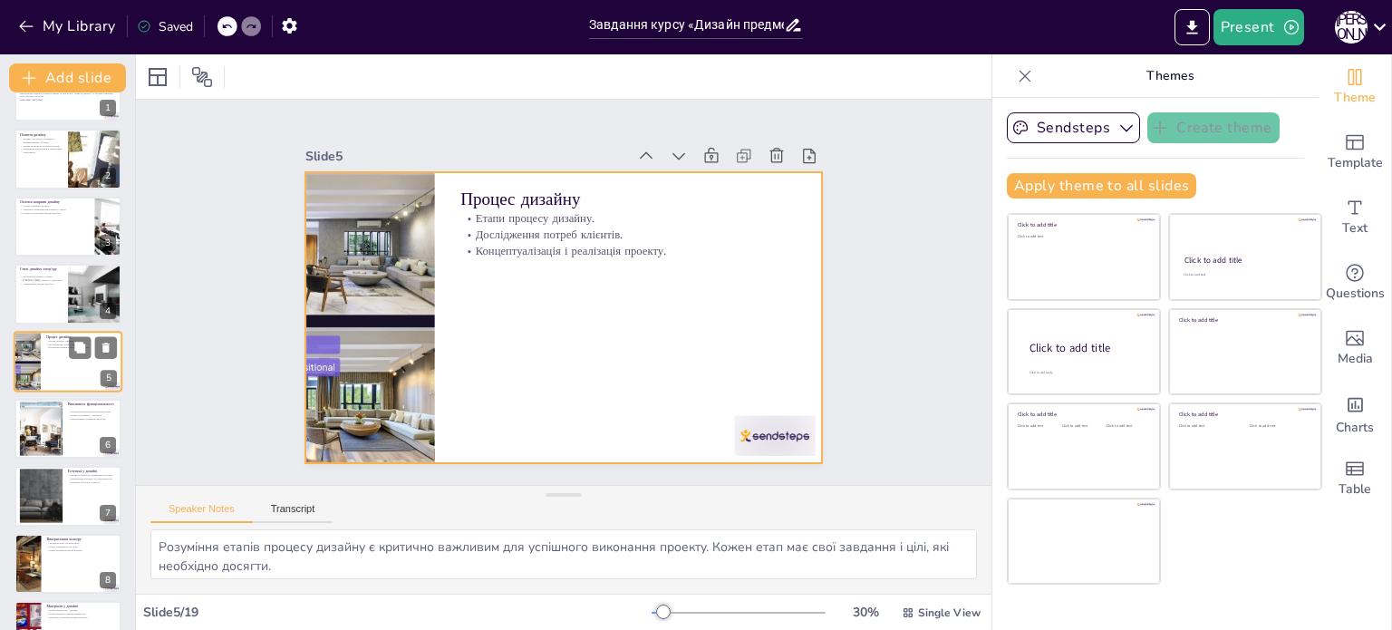
checkbox input "true"
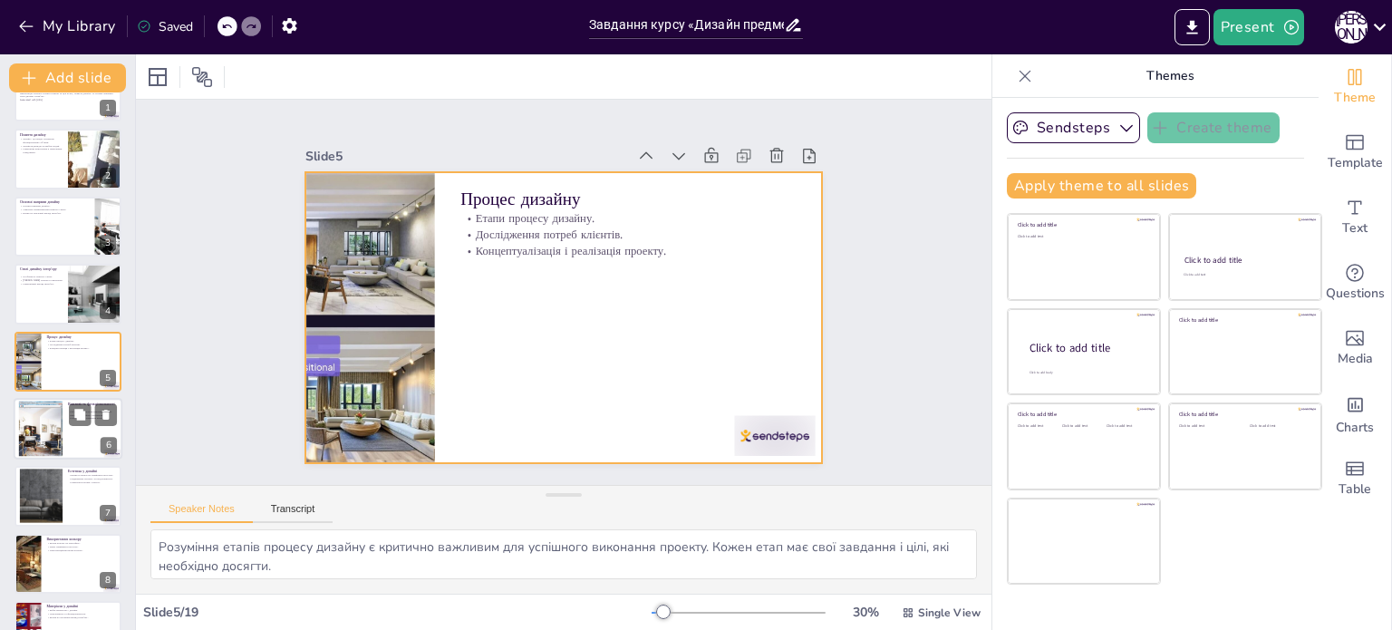
checkbox input "true"
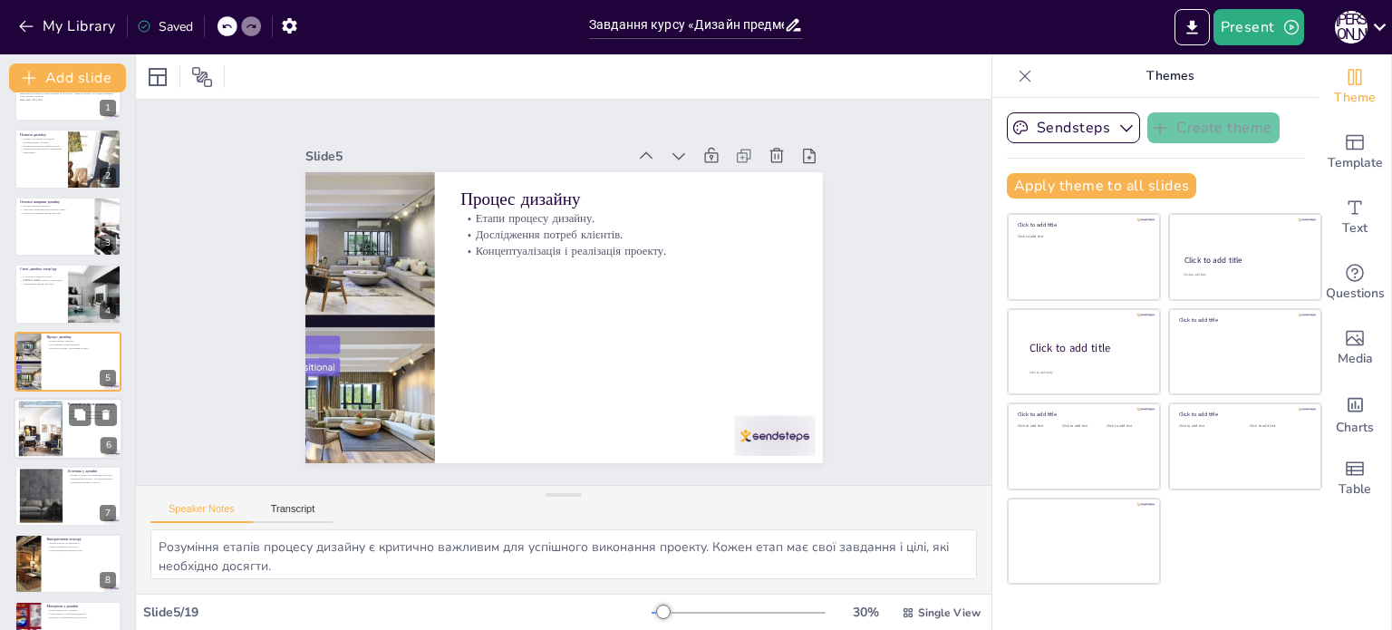
checkbox input "true"
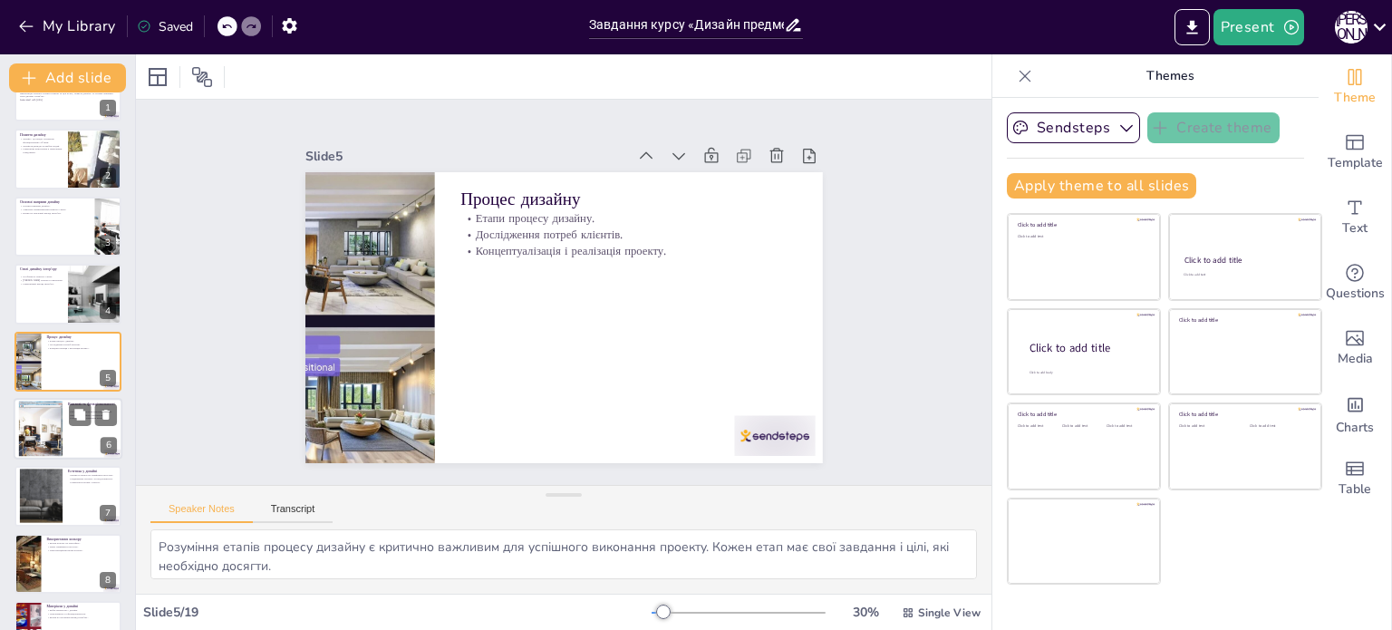
scroll to position [248, 0]
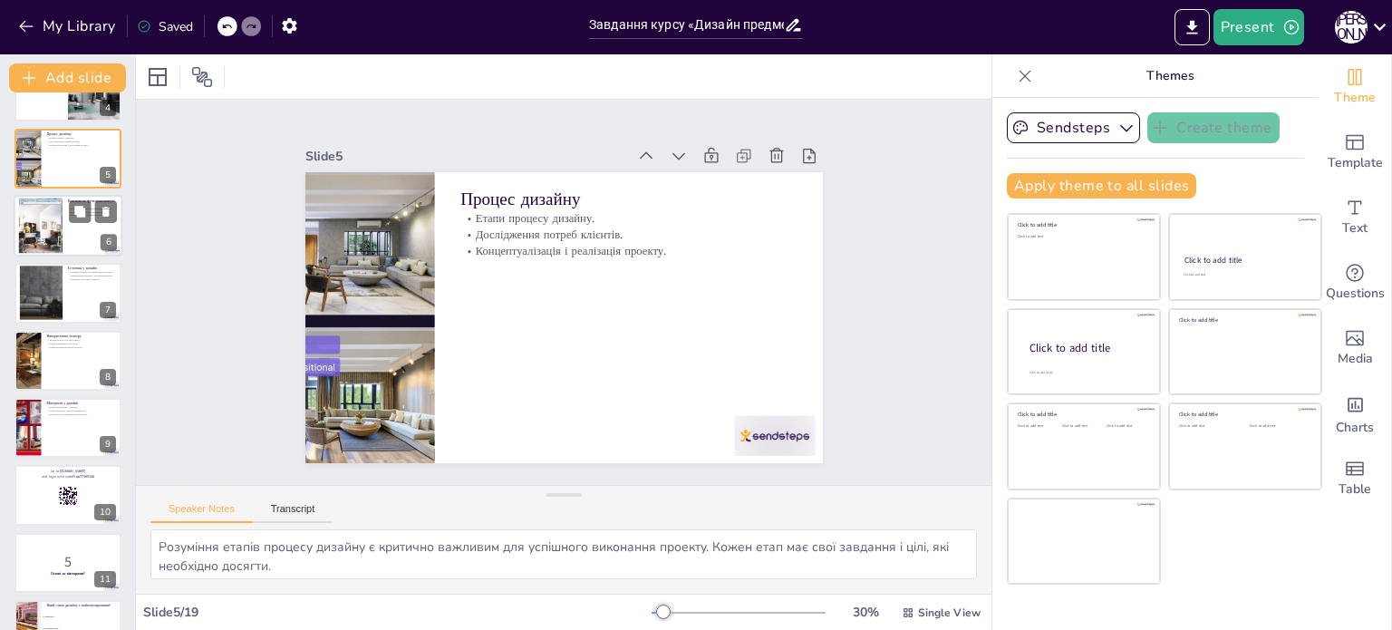
checkbox input "true"
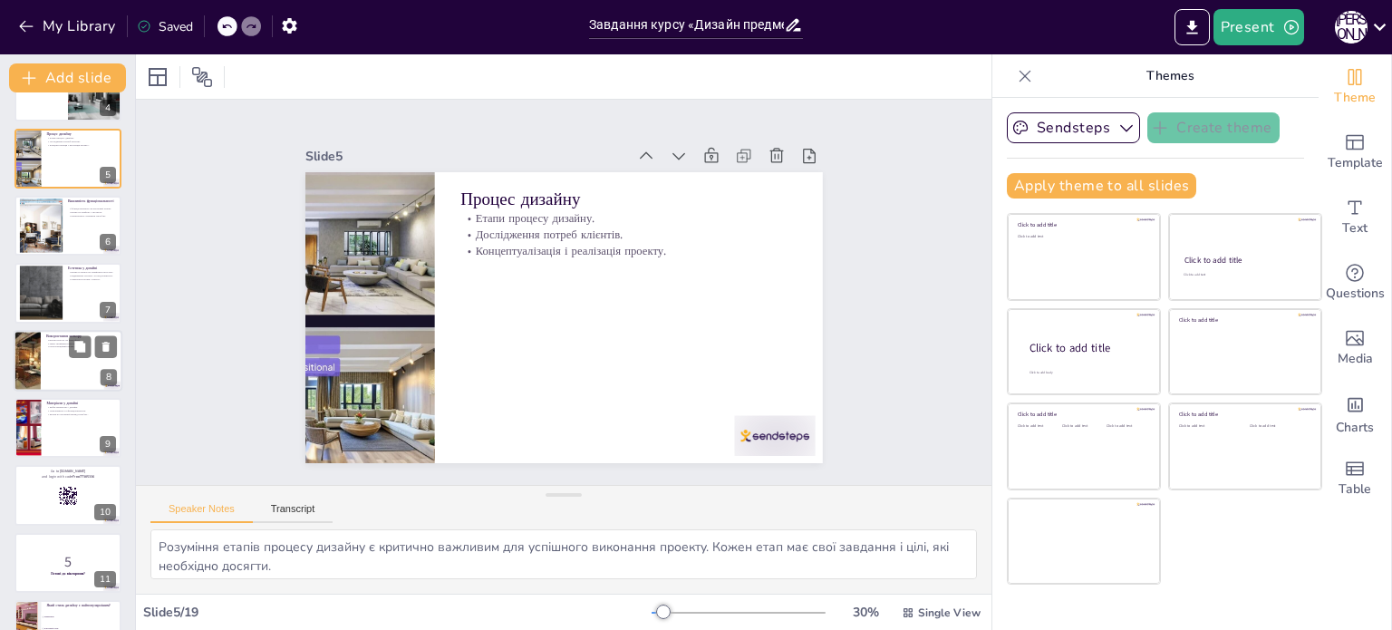
checkbox input "true"
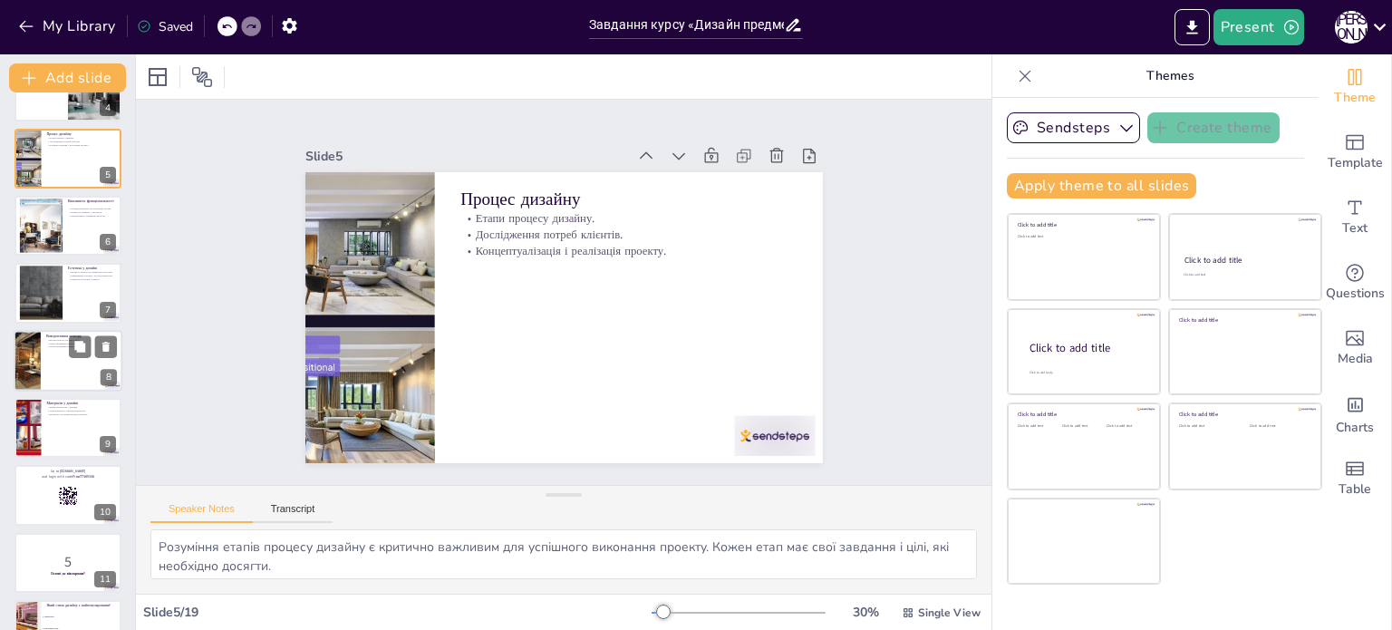
checkbox input "true"
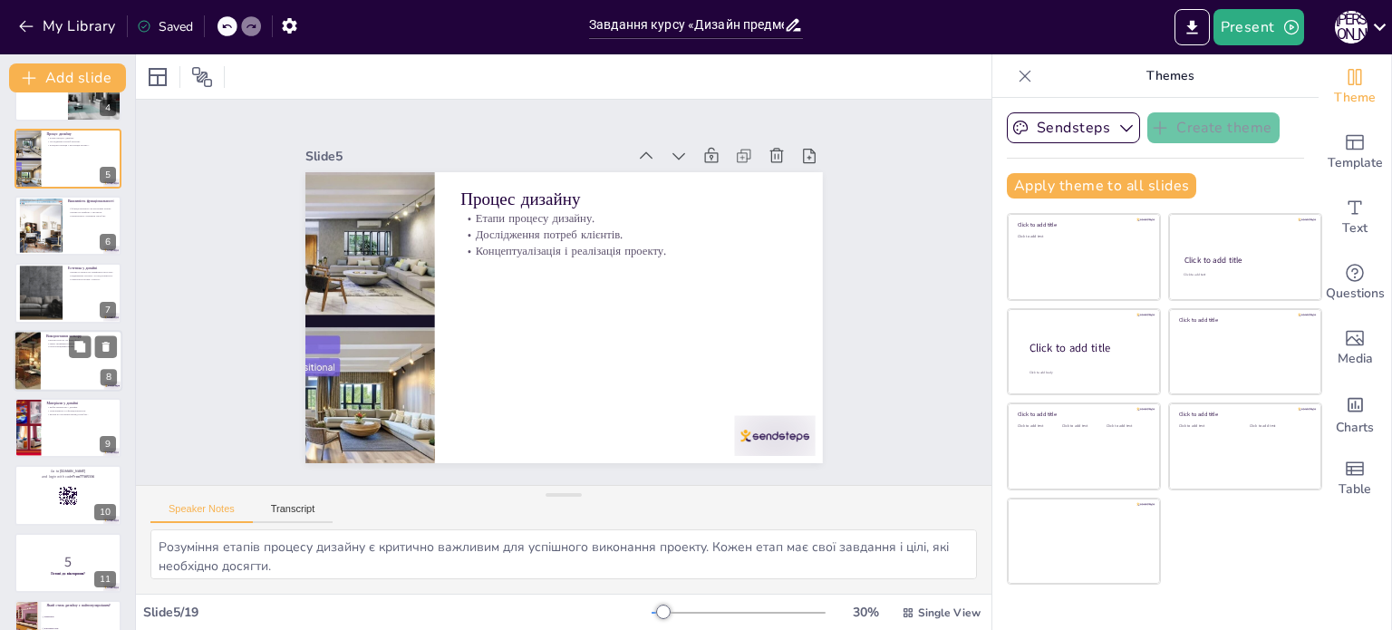
click at [36, 341] on div at bounding box center [27, 361] width 92 height 62
type textarea "Вплив кольору на атмосферу є важливим аспектом дизайну. Правильний вибір кольор…"
checkbox input "true"
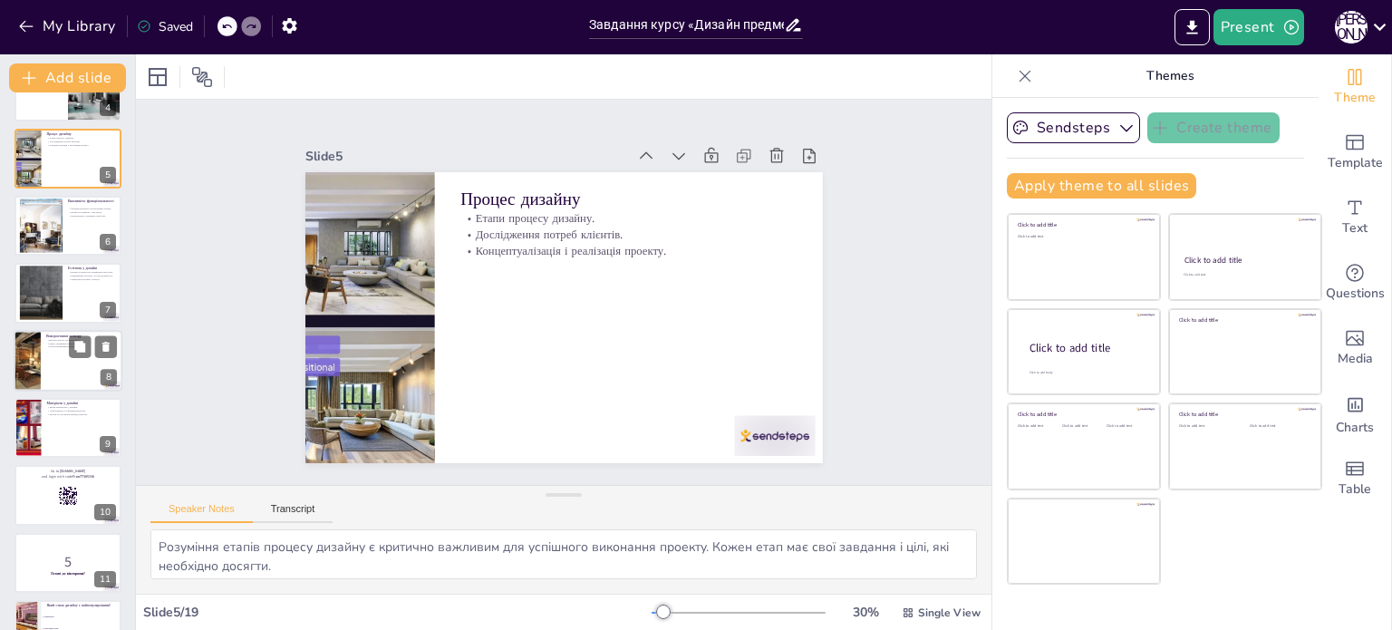
checkbox input "true"
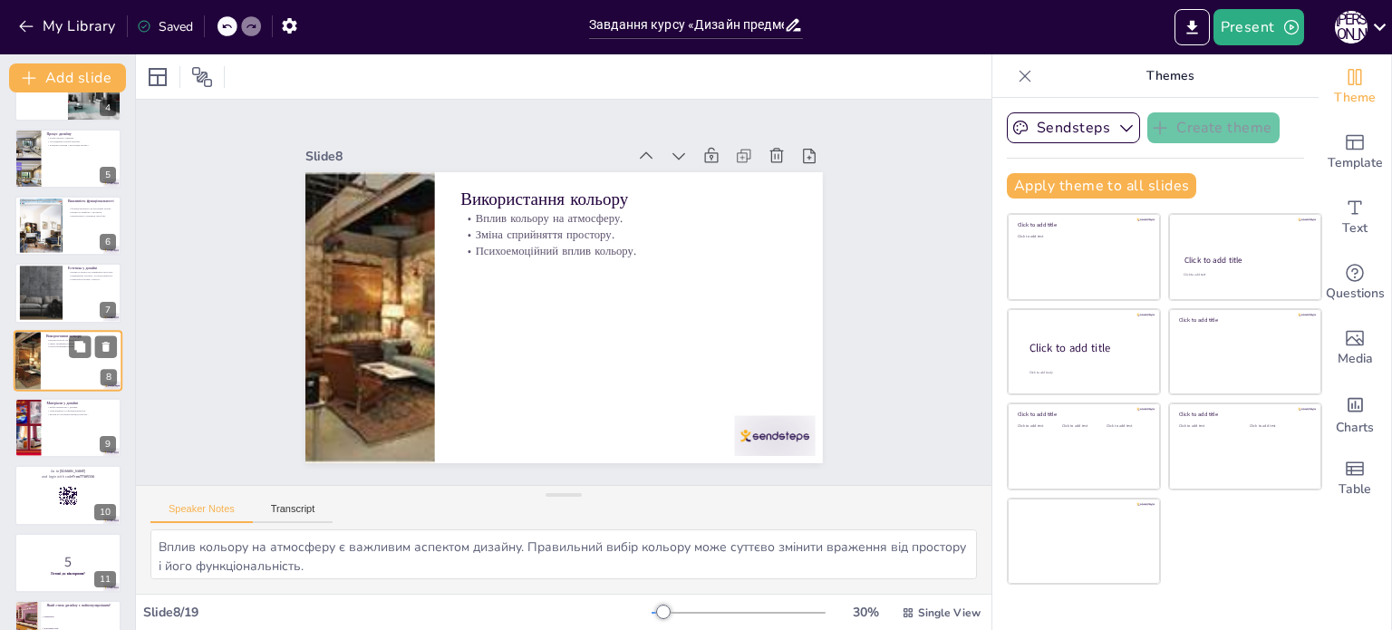
scroll to position [247, 0]
checkbox input "true"
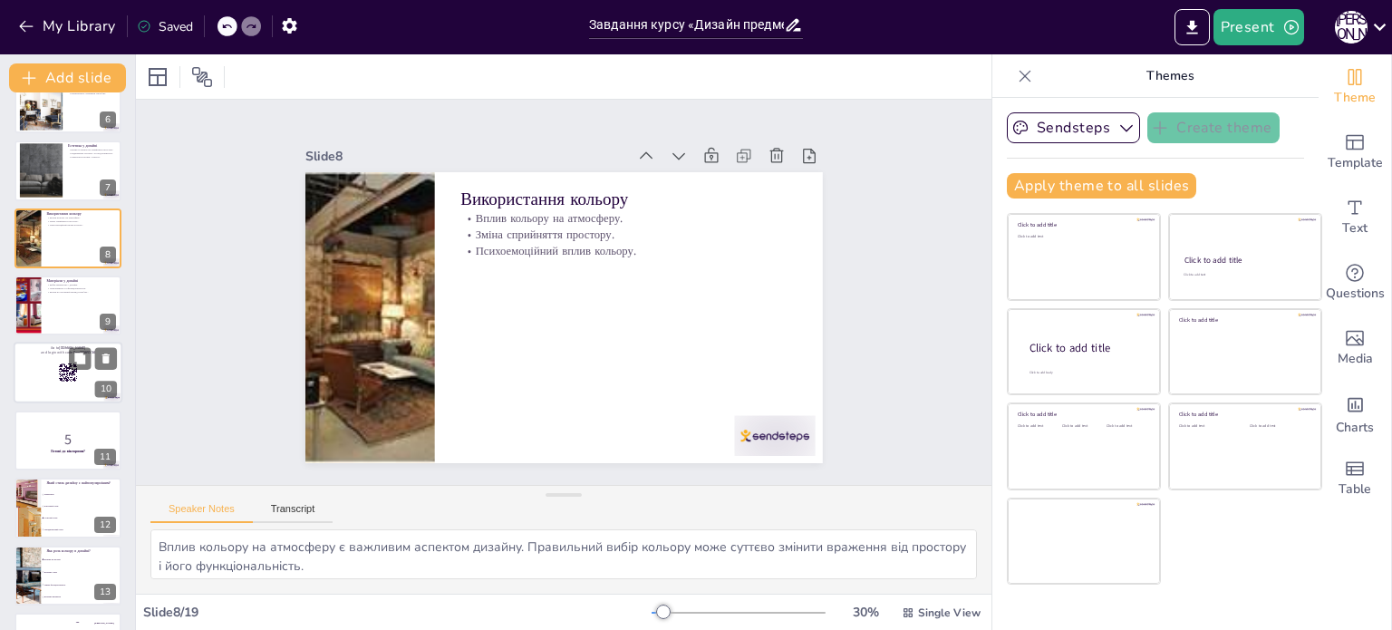
click at [23, 385] on div at bounding box center [68, 374] width 109 height 62
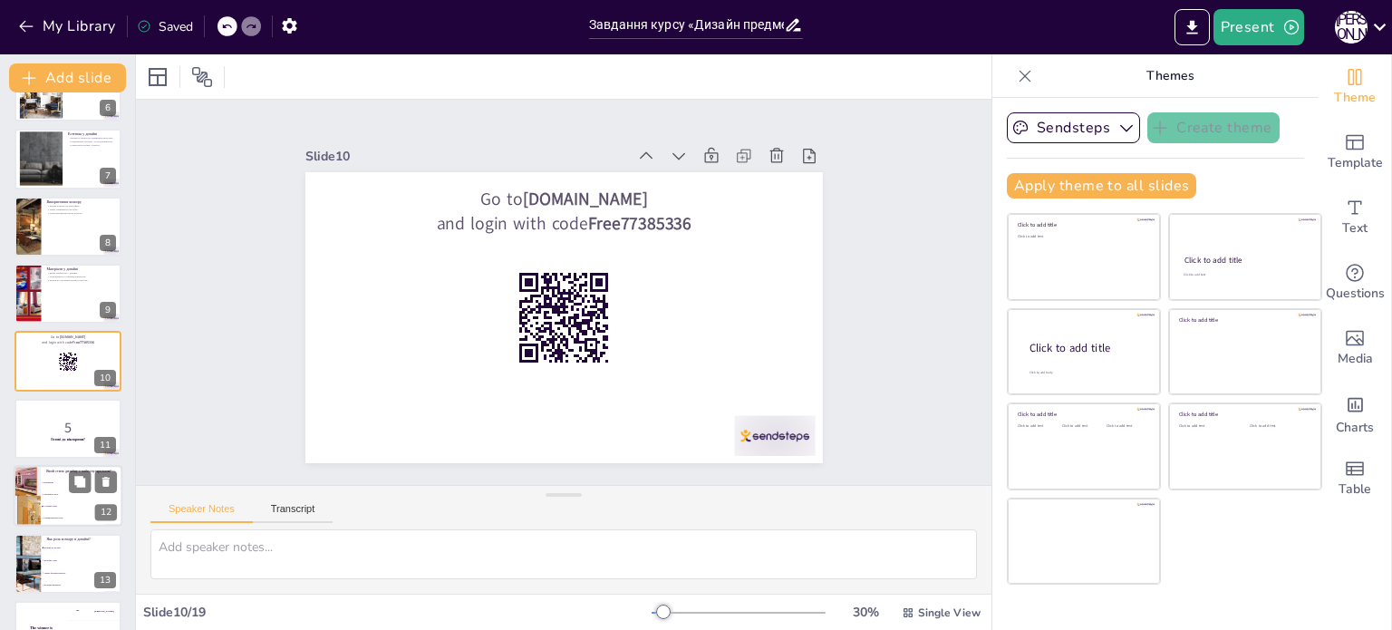
click at [25, 499] on div at bounding box center [27, 496] width 66 height 62
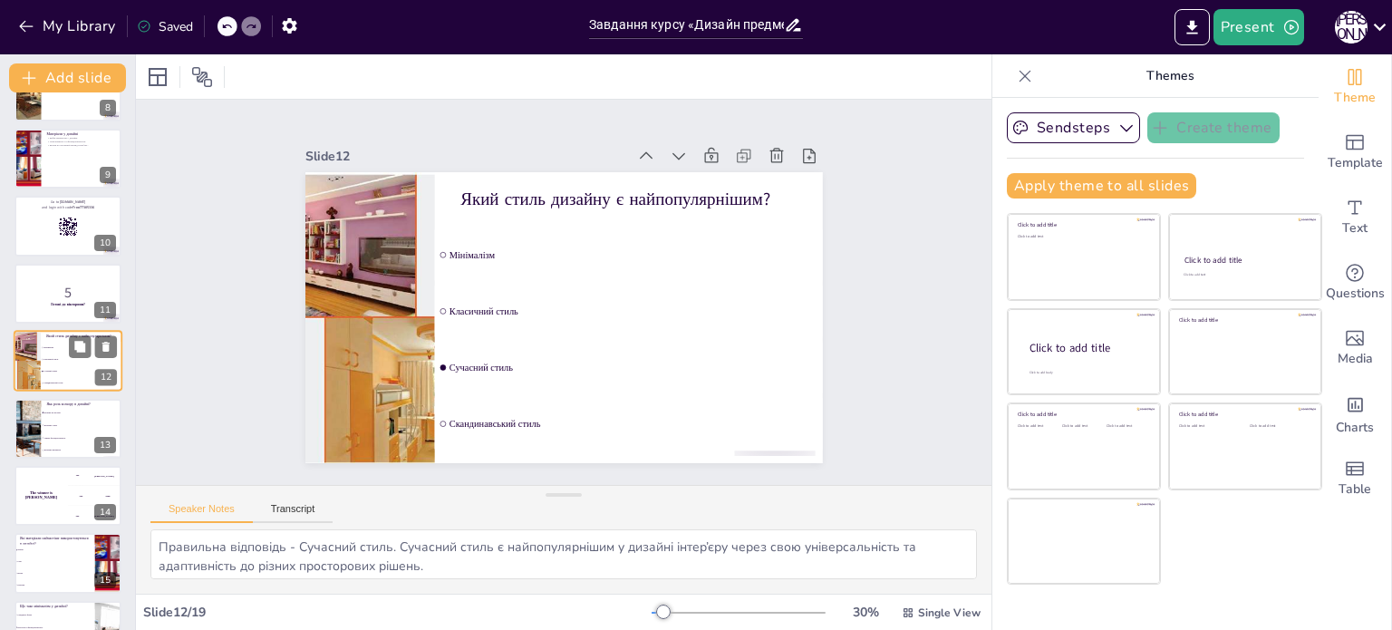
scroll to position [765, 0]
